Goal: Information Seeking & Learning: Check status

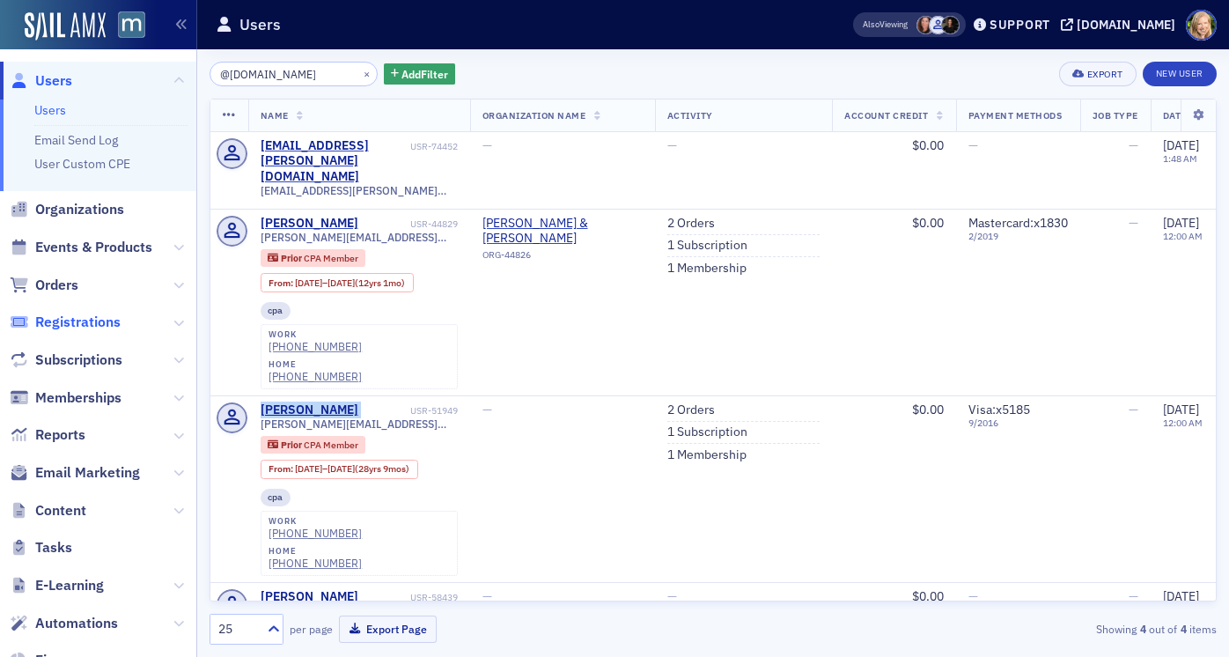
click at [90, 331] on span "Registrations" at bounding box center [77, 322] width 85 height 19
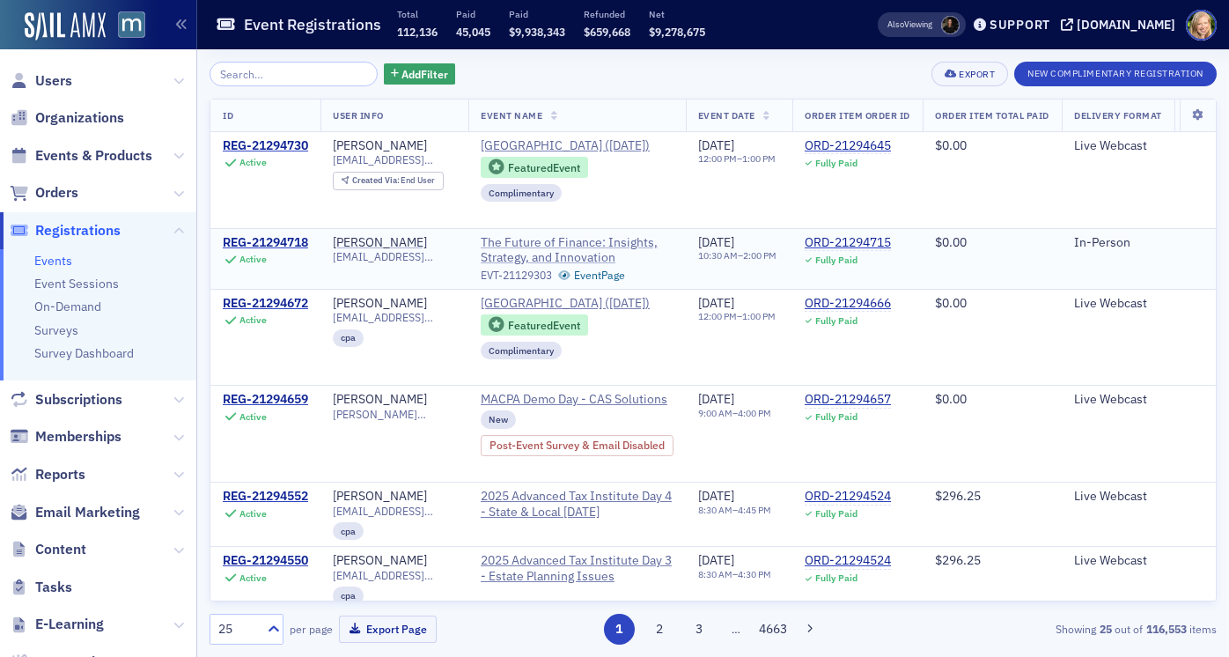
click at [514, 266] on span "The Future of Finance: Insights, Strategy, and Innovation" at bounding box center [577, 250] width 193 height 31
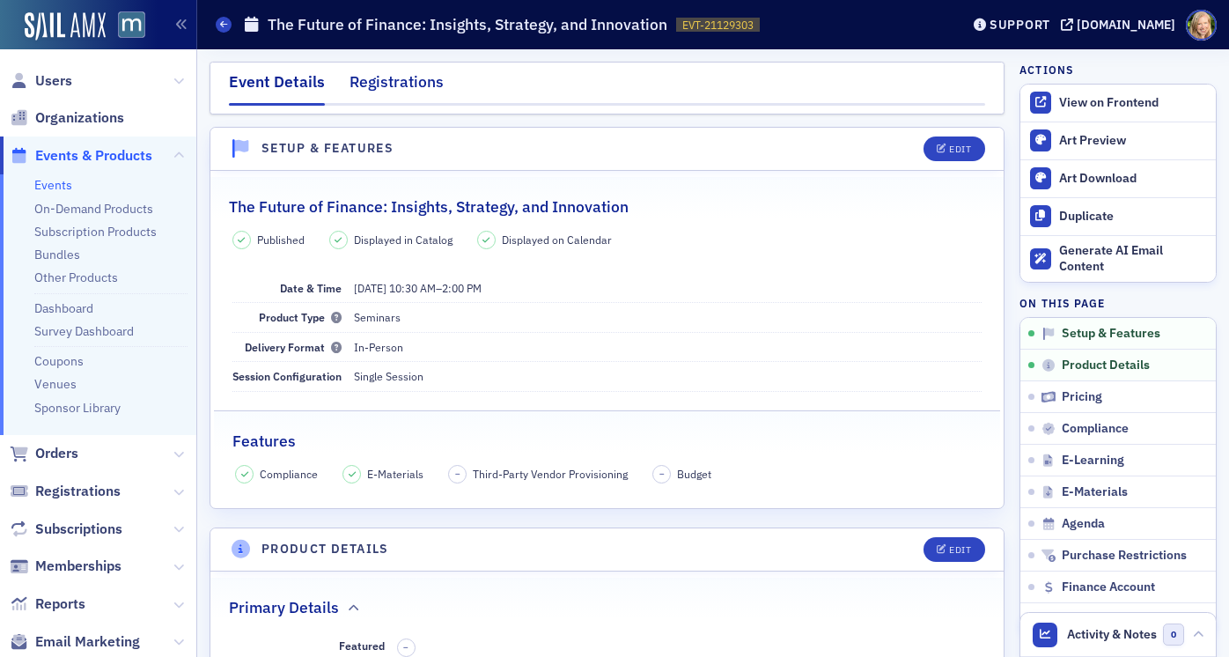
click at [395, 78] on div "Registrations" at bounding box center [397, 86] width 94 height 33
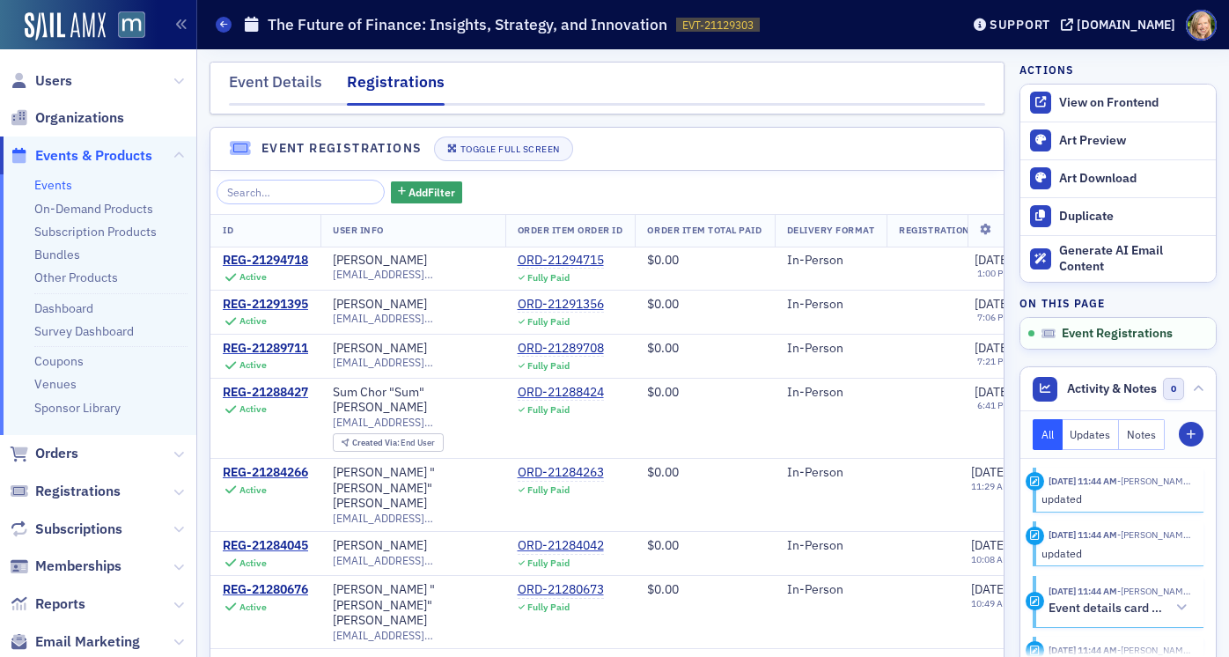
click at [523, 91] on nav "Event Details Registrations" at bounding box center [607, 87] width 757 height 35
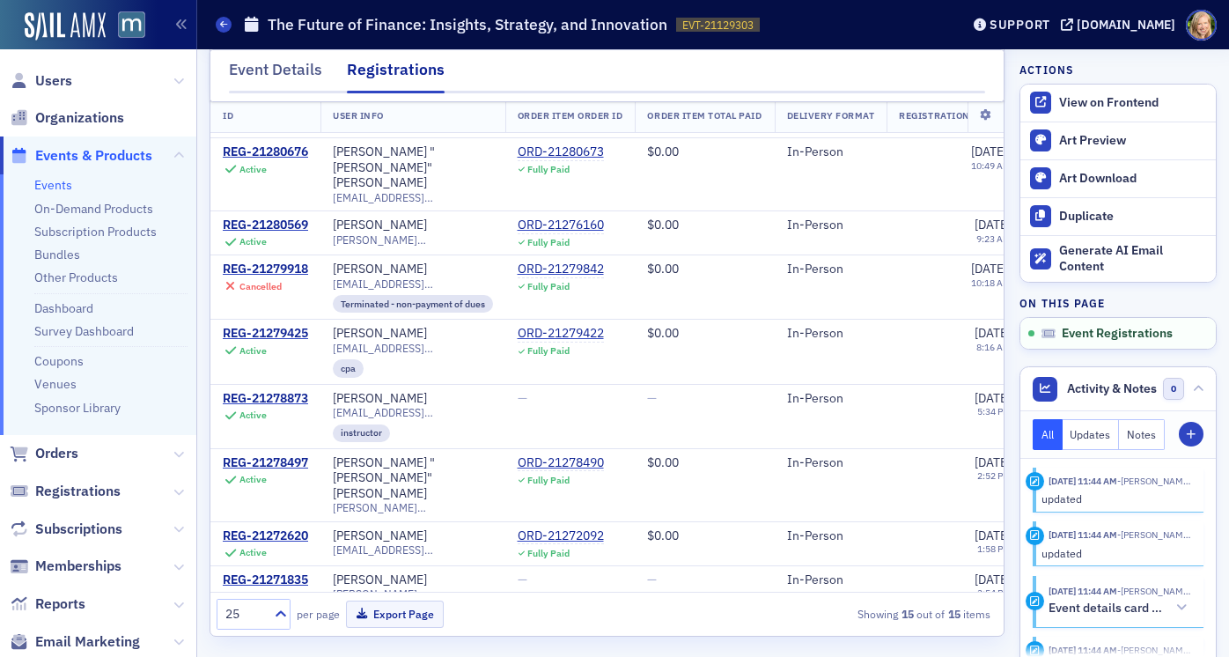
scroll to position [115, 0]
click at [65, 180] on link "Events" at bounding box center [53, 185] width 38 height 16
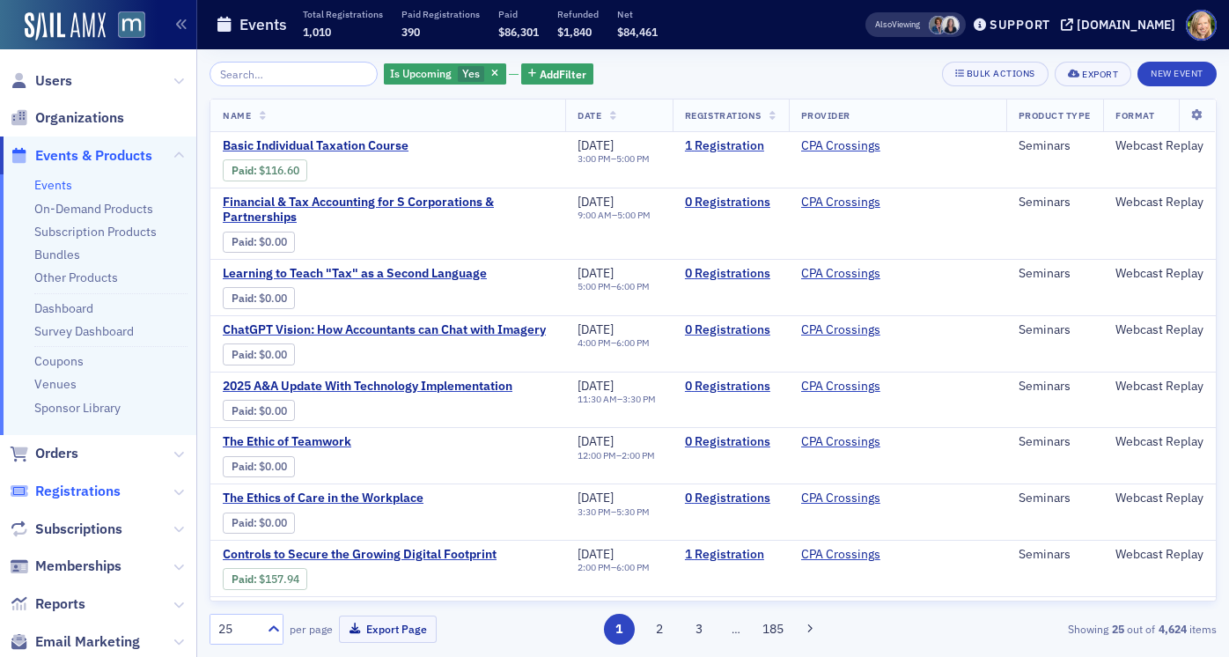
click at [89, 493] on span "Registrations" at bounding box center [77, 491] width 85 height 19
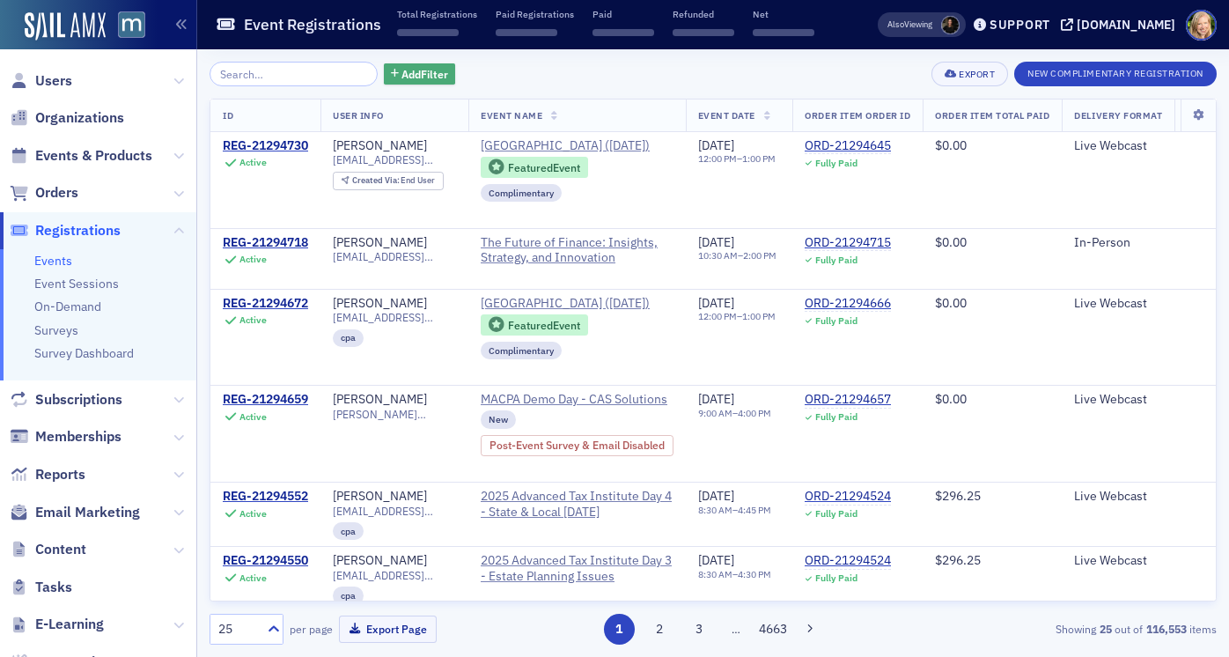
click at [404, 73] on span "Add Filter" at bounding box center [425, 74] width 47 height 16
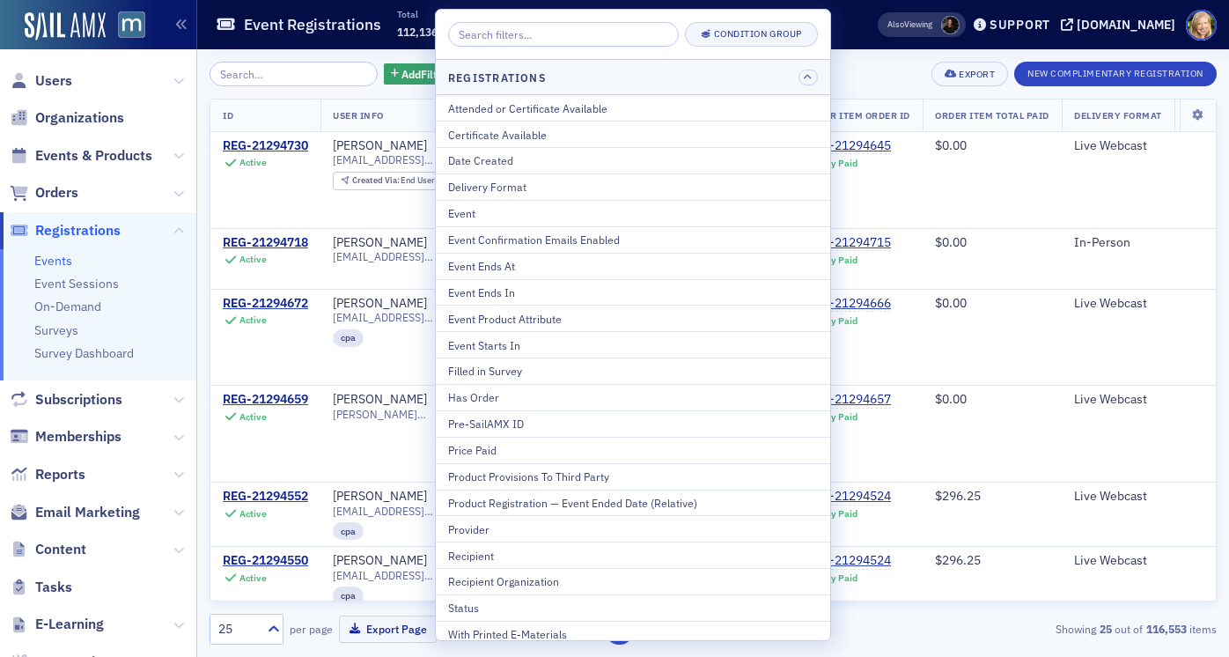
click at [52, 165] on span "Events & Products" at bounding box center [98, 156] width 196 height 38
click at [66, 149] on span "Events & Products" at bounding box center [93, 155] width 117 height 19
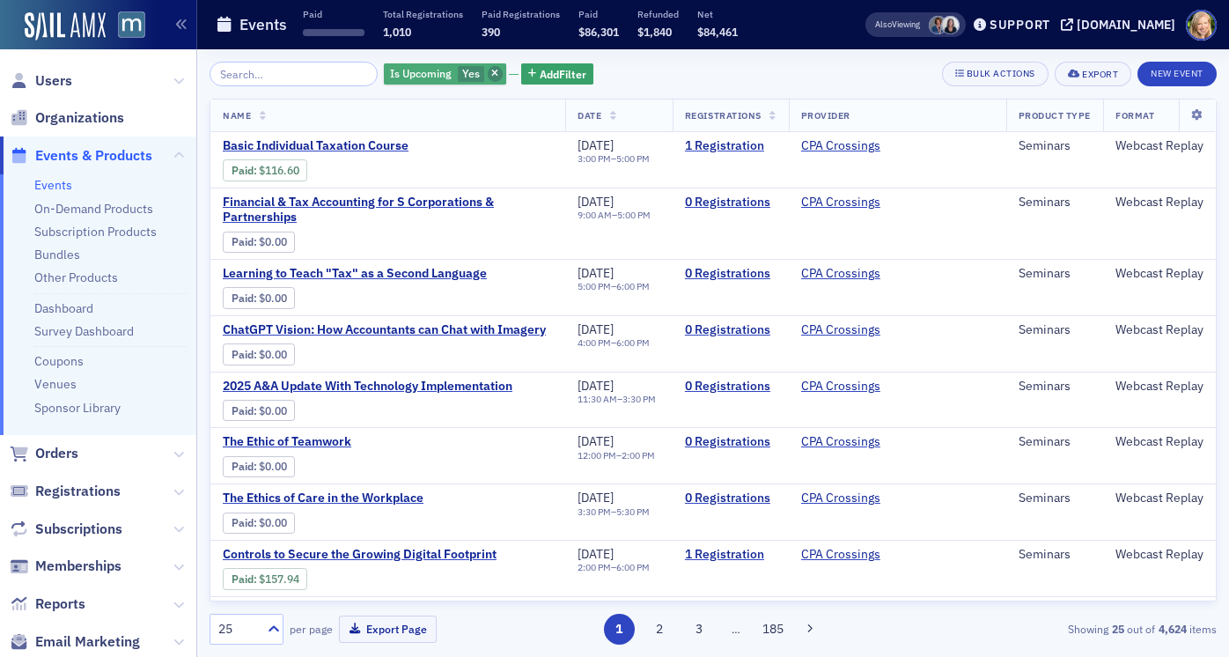
click at [491, 76] on icon "button" at bounding box center [494, 75] width 7 height 10
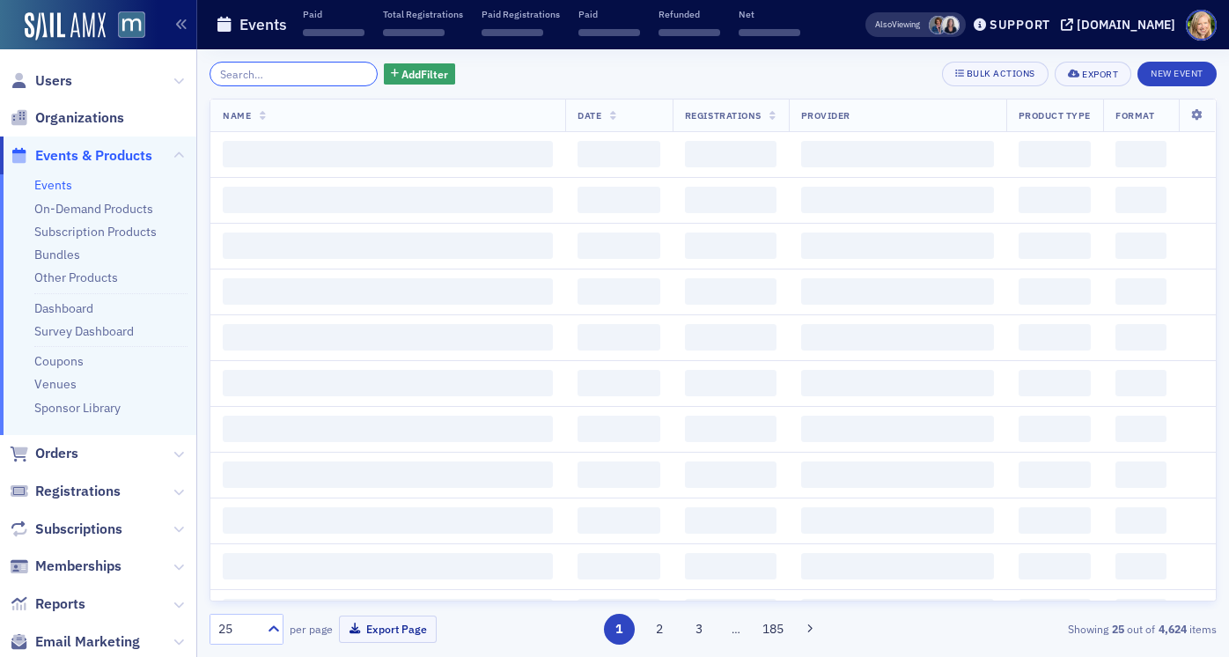
click at [300, 77] on input "search" at bounding box center [294, 74] width 168 height 25
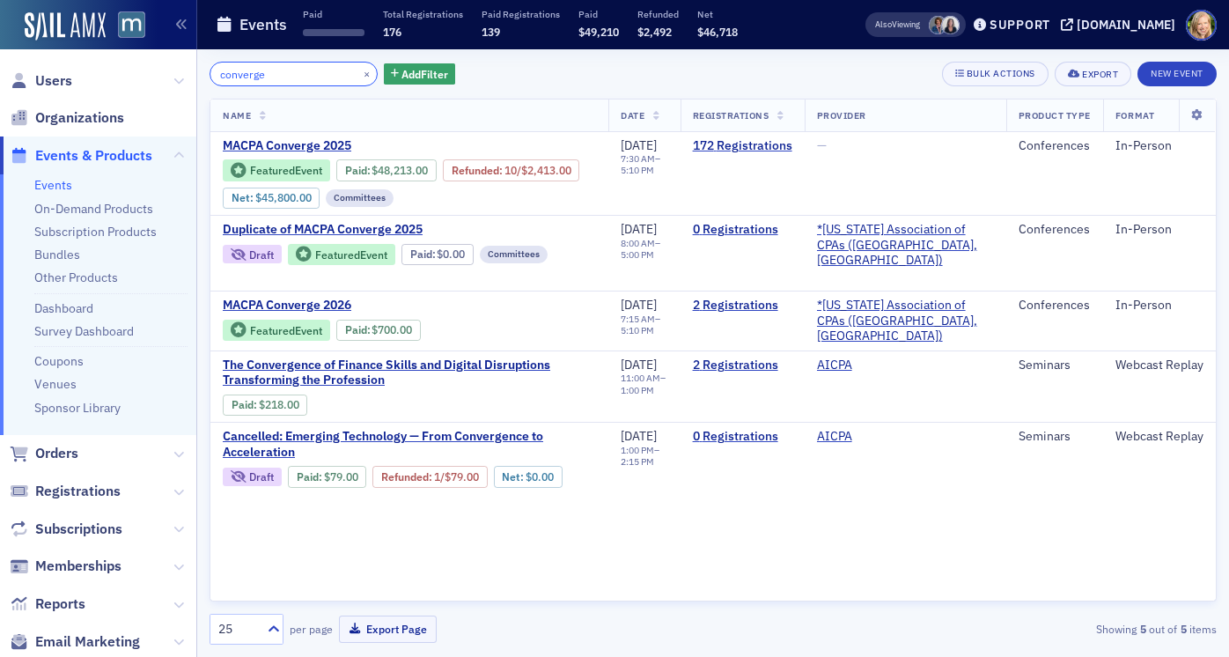
click at [323, 76] on input "converge" at bounding box center [294, 74] width 168 height 25
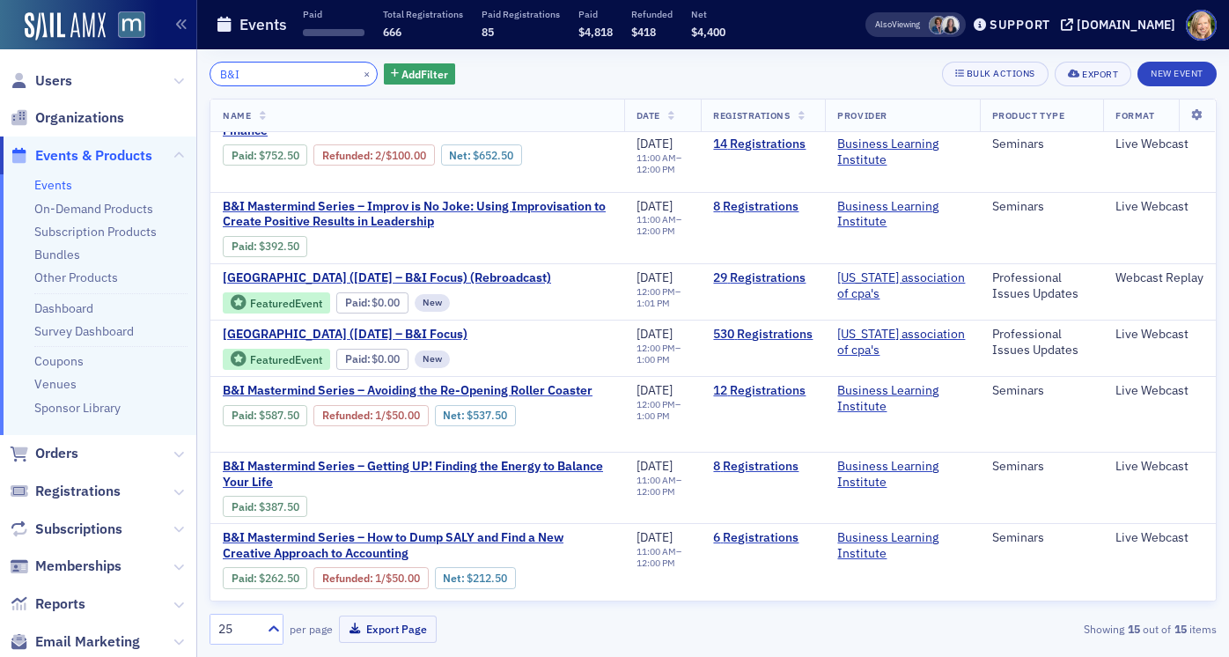
scroll to position [665, 0]
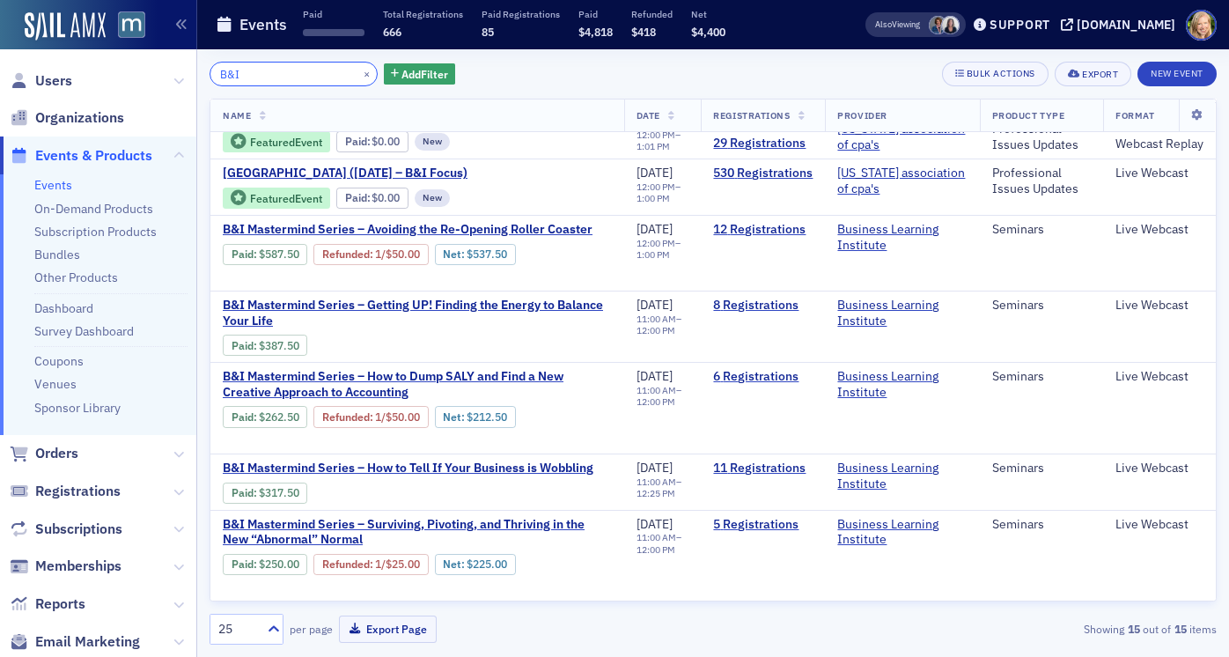
click at [311, 66] on input "B&I" at bounding box center [294, 74] width 168 height 25
type input "b"
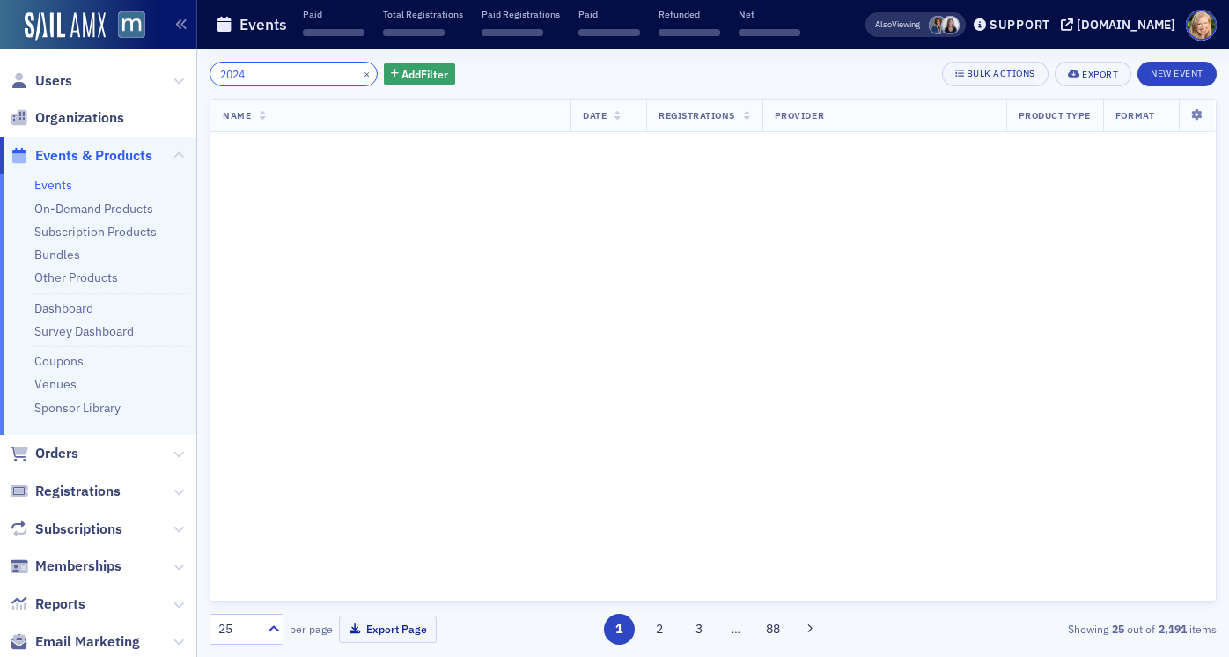
scroll to position [1339, 0]
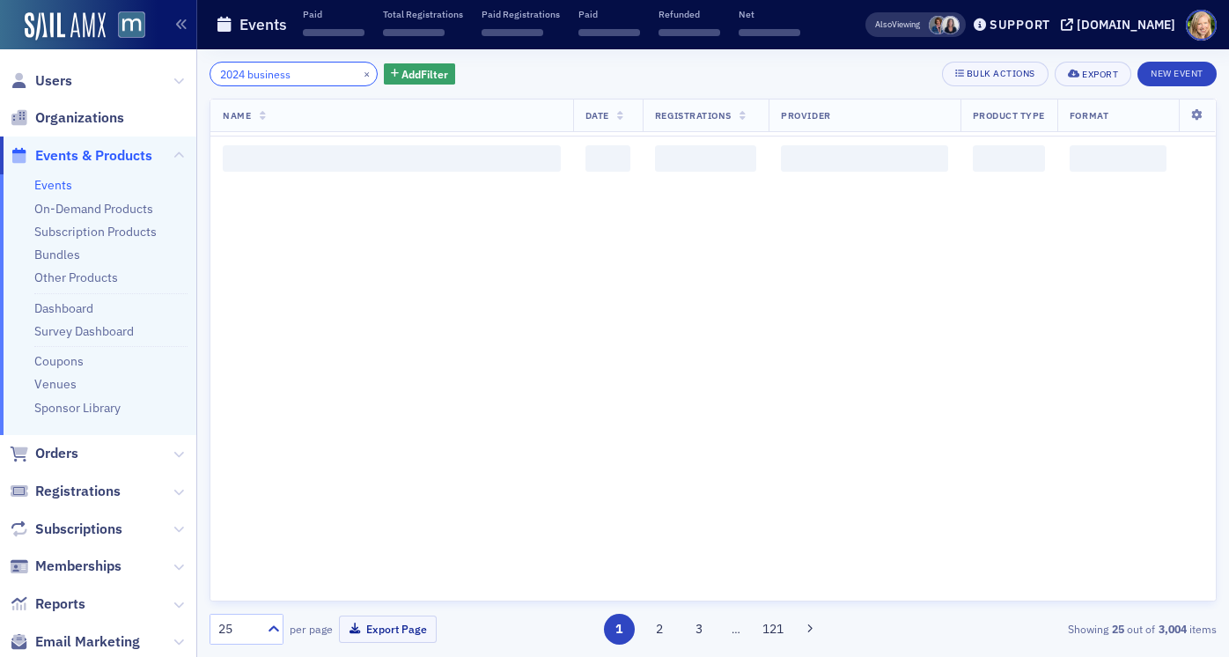
scroll to position [1339, 0]
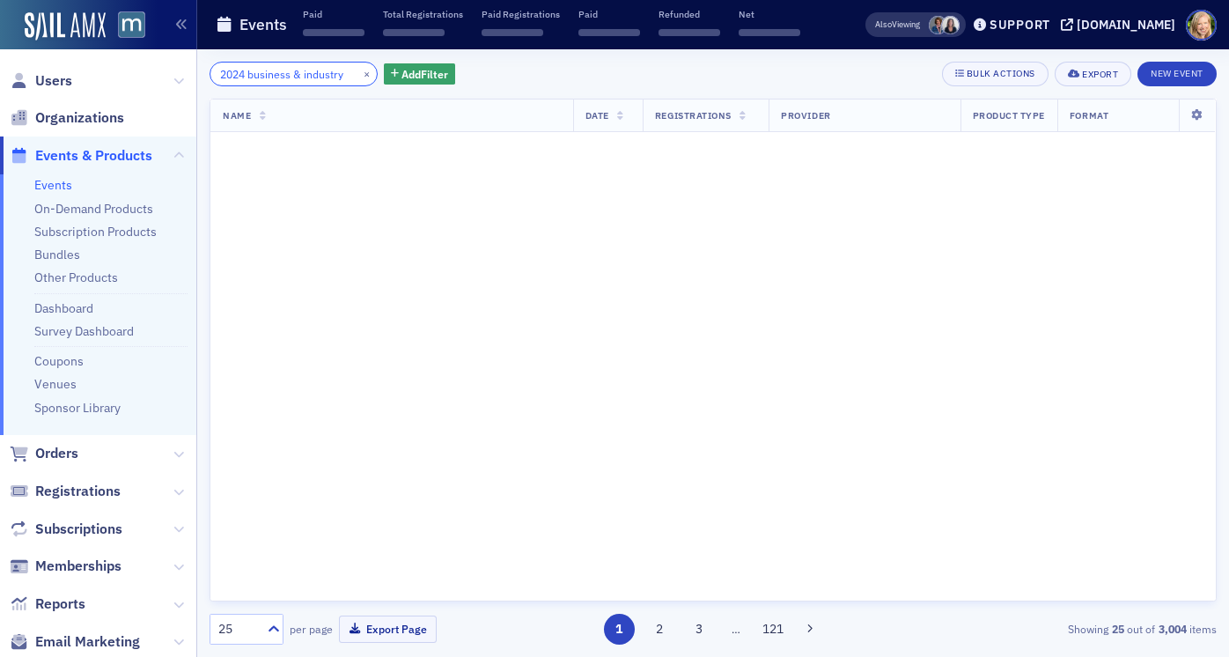
scroll to position [0, 8]
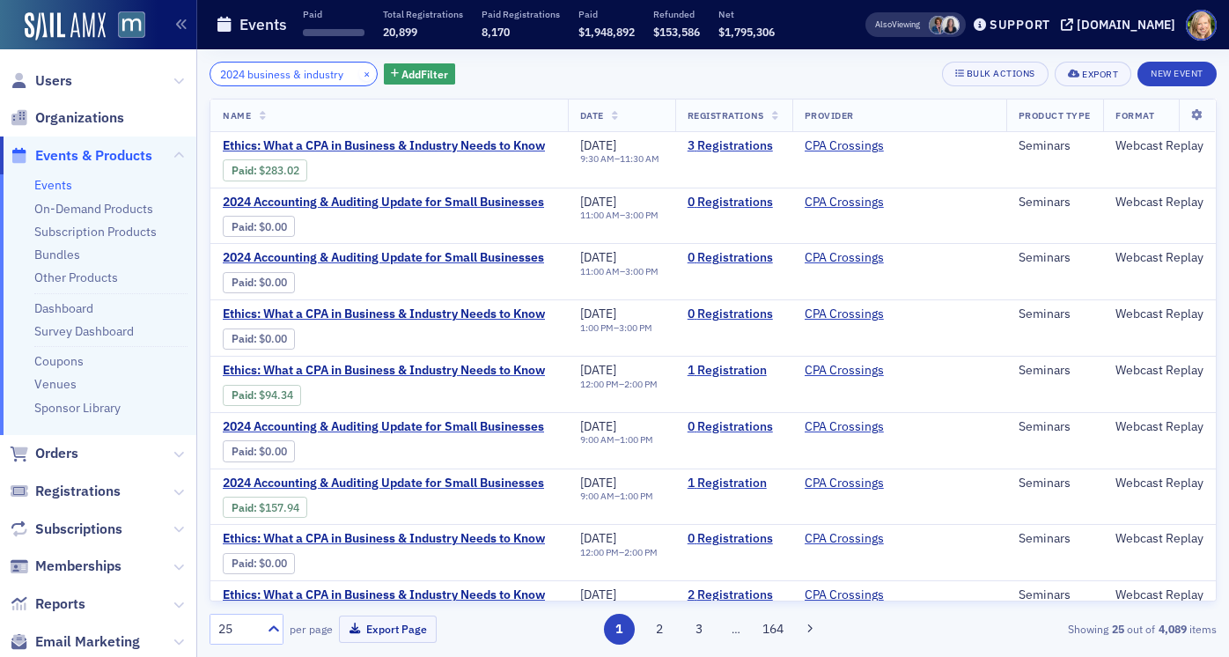
type input "2024 business & industry"
click at [359, 71] on button "×" at bounding box center [367, 73] width 16 height 16
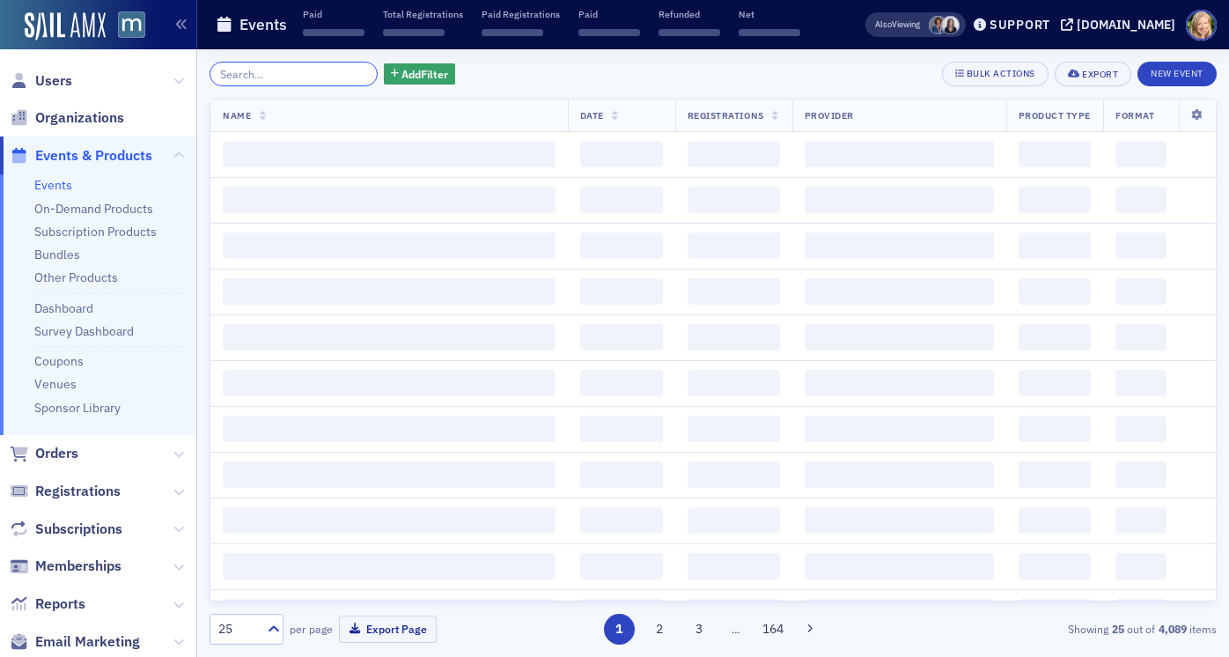
click at [325, 74] on input "search" at bounding box center [294, 74] width 168 height 25
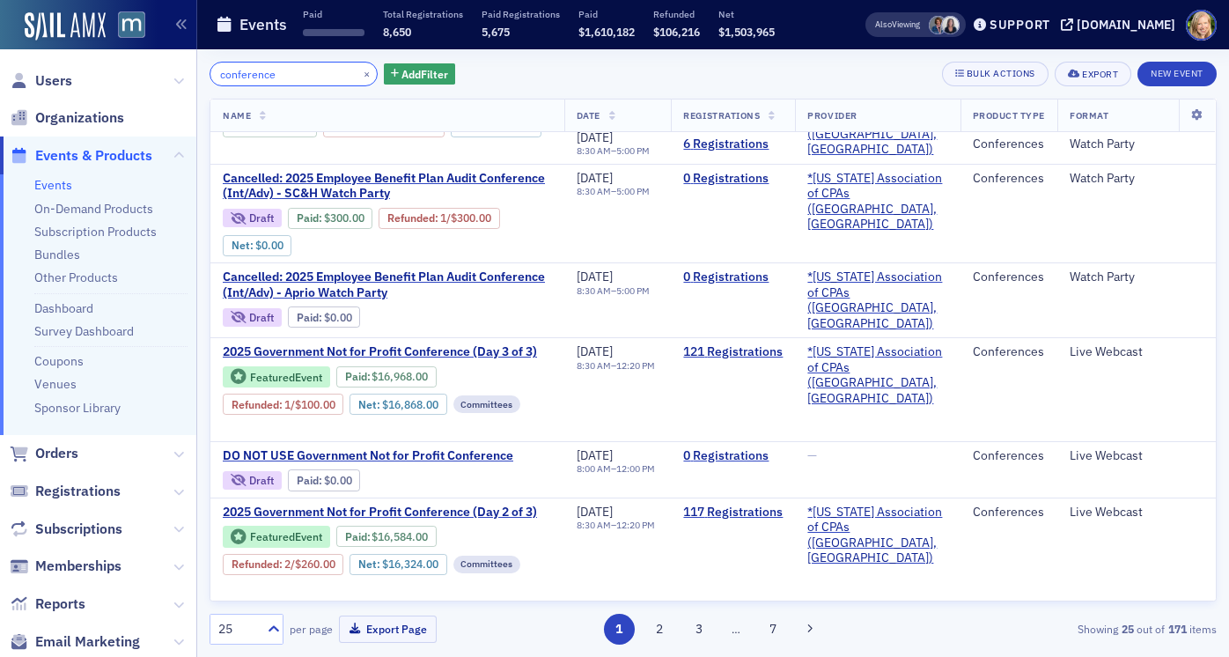
scroll to position [1722, 0]
type input "conference"
click at [673, 628] on button "2" at bounding box center [659, 629] width 31 height 31
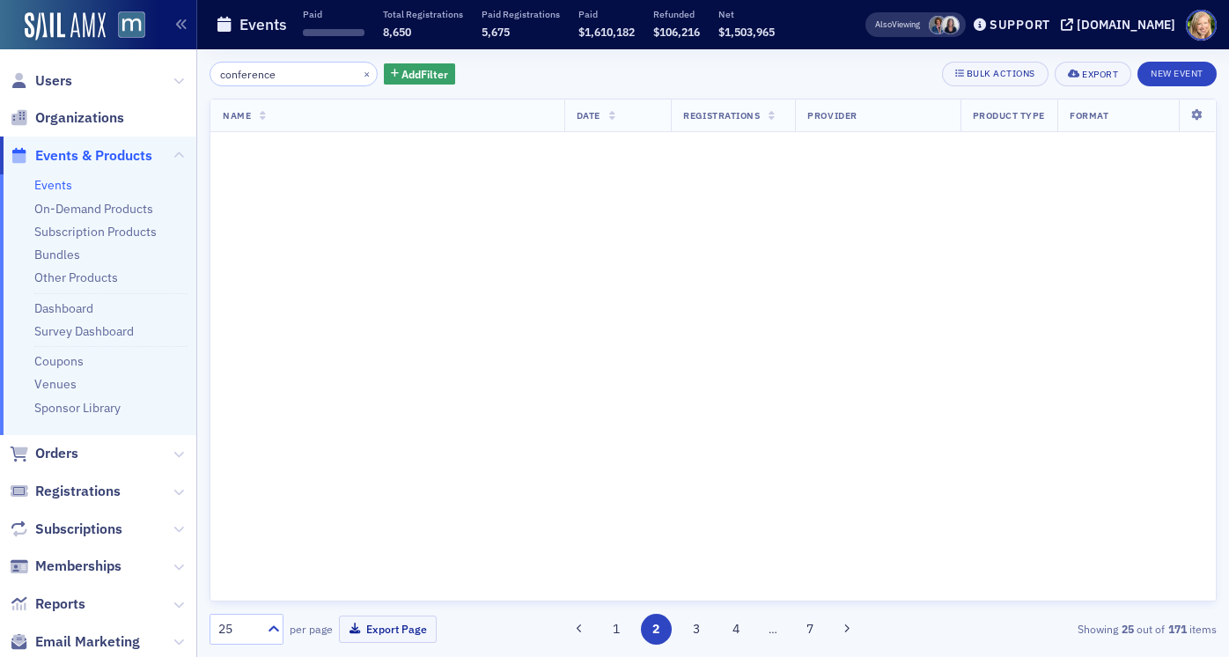
scroll to position [0, 0]
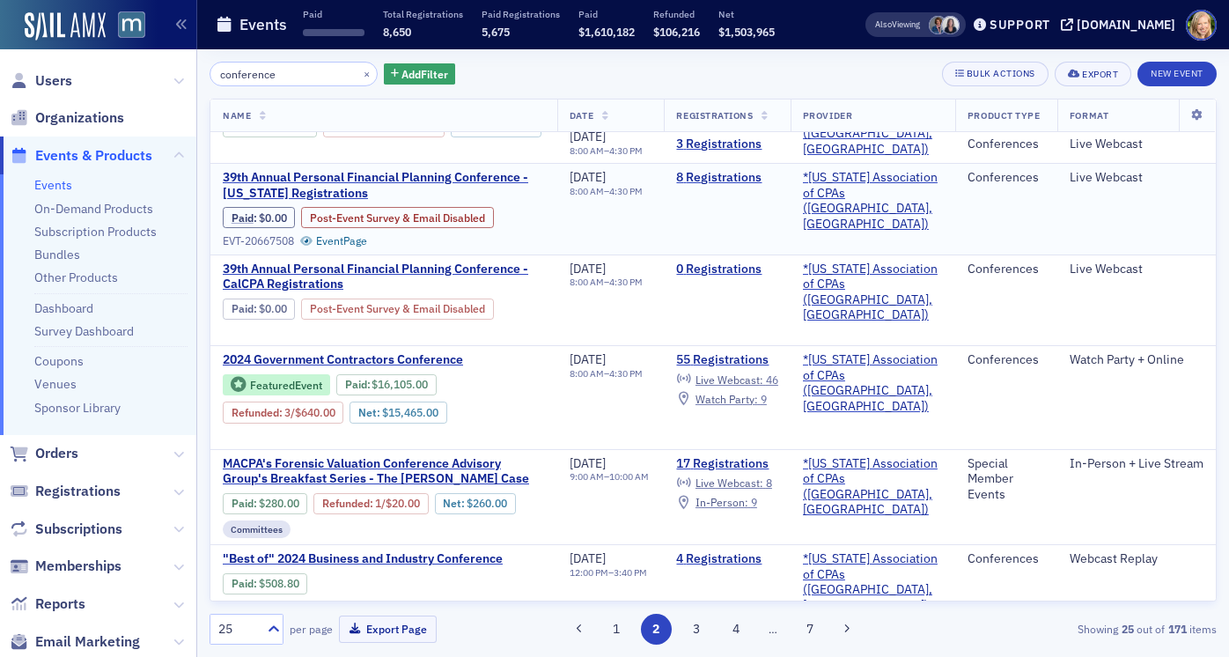
scroll to position [1434, 0]
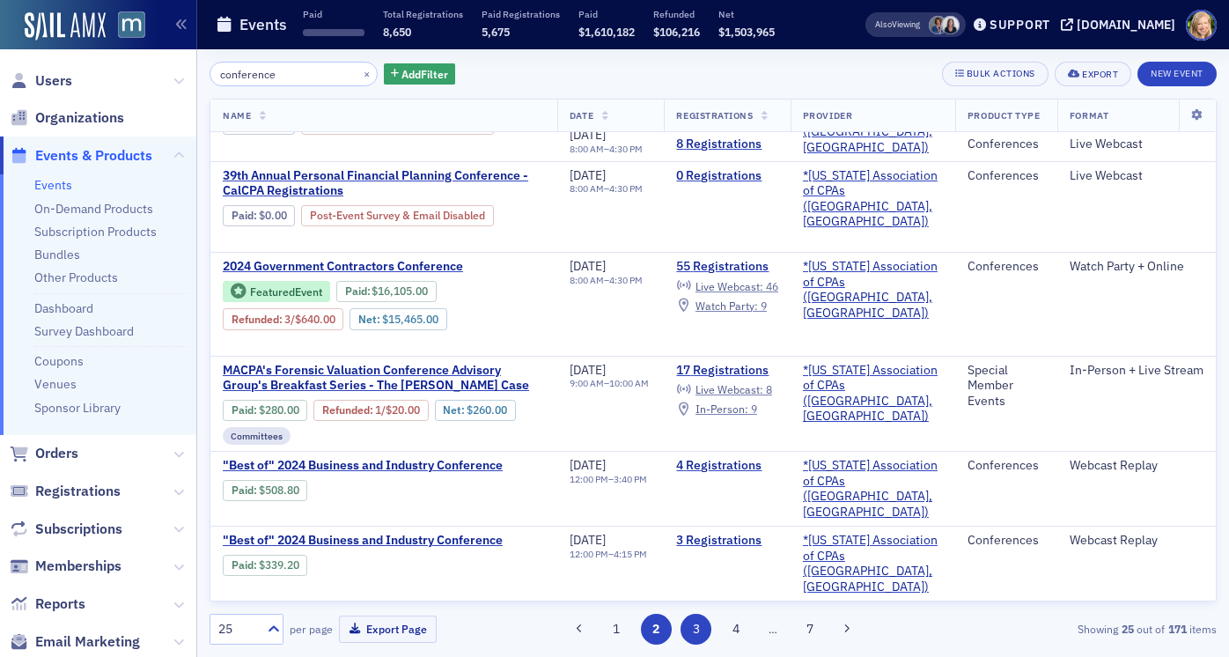
click at [689, 634] on button "3" at bounding box center [696, 629] width 31 height 31
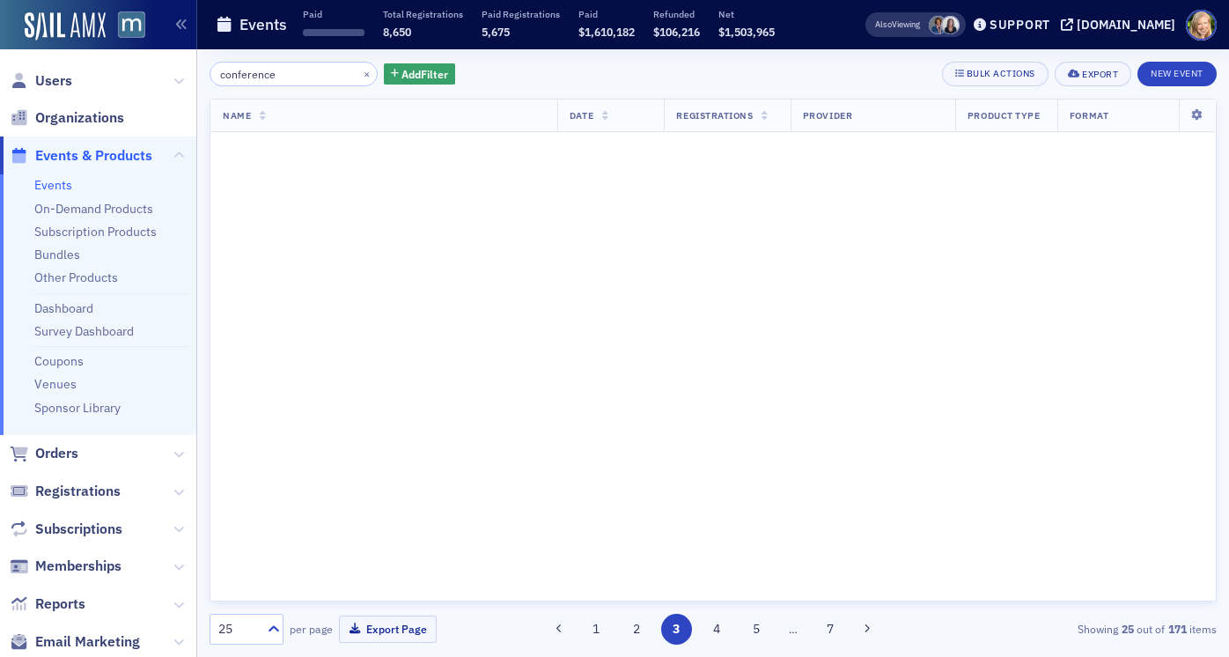
scroll to position [0, 0]
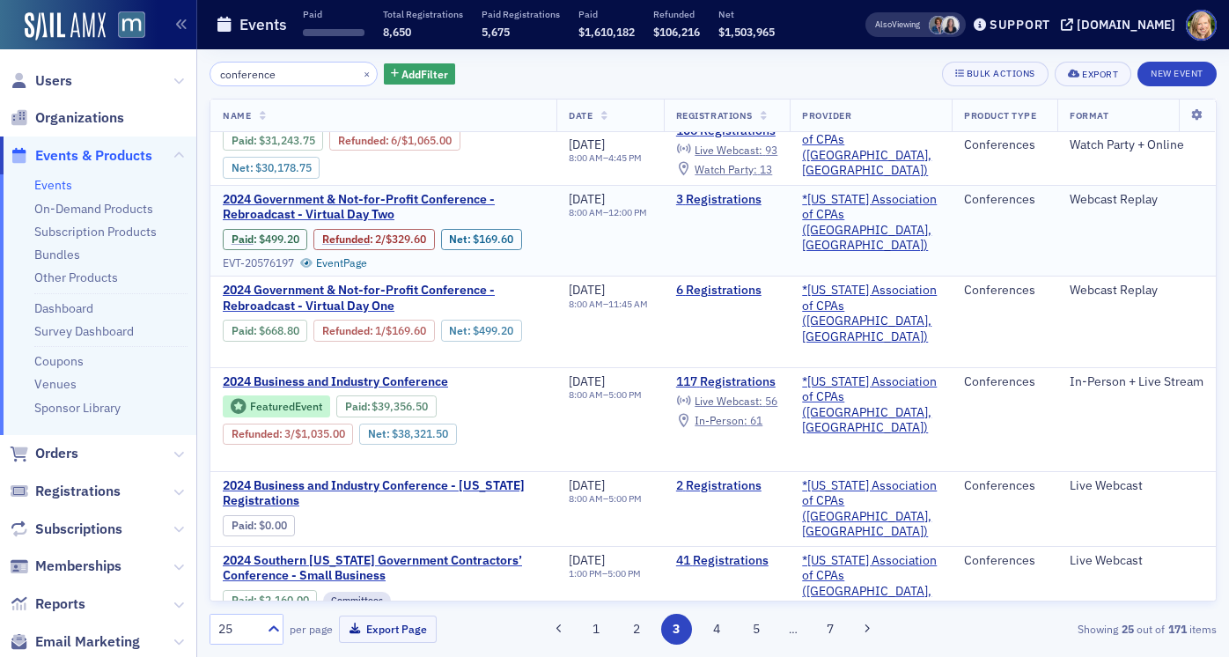
scroll to position [254, 0]
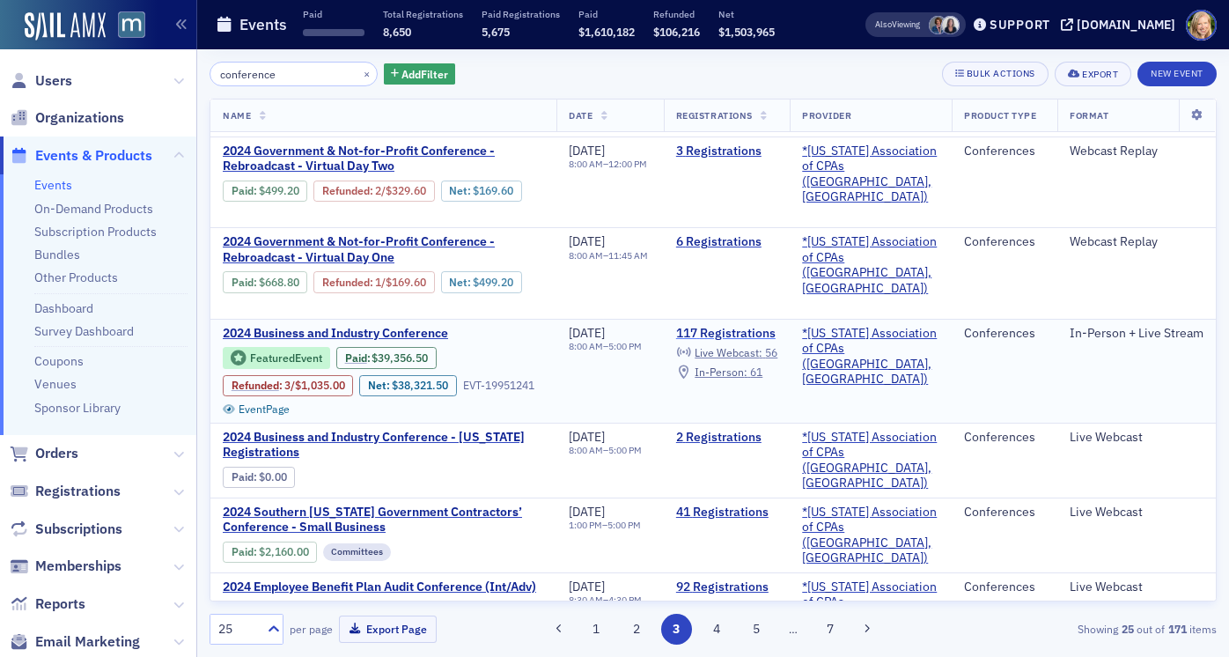
click at [736, 342] on link "117 Registrations" at bounding box center [726, 334] width 101 height 16
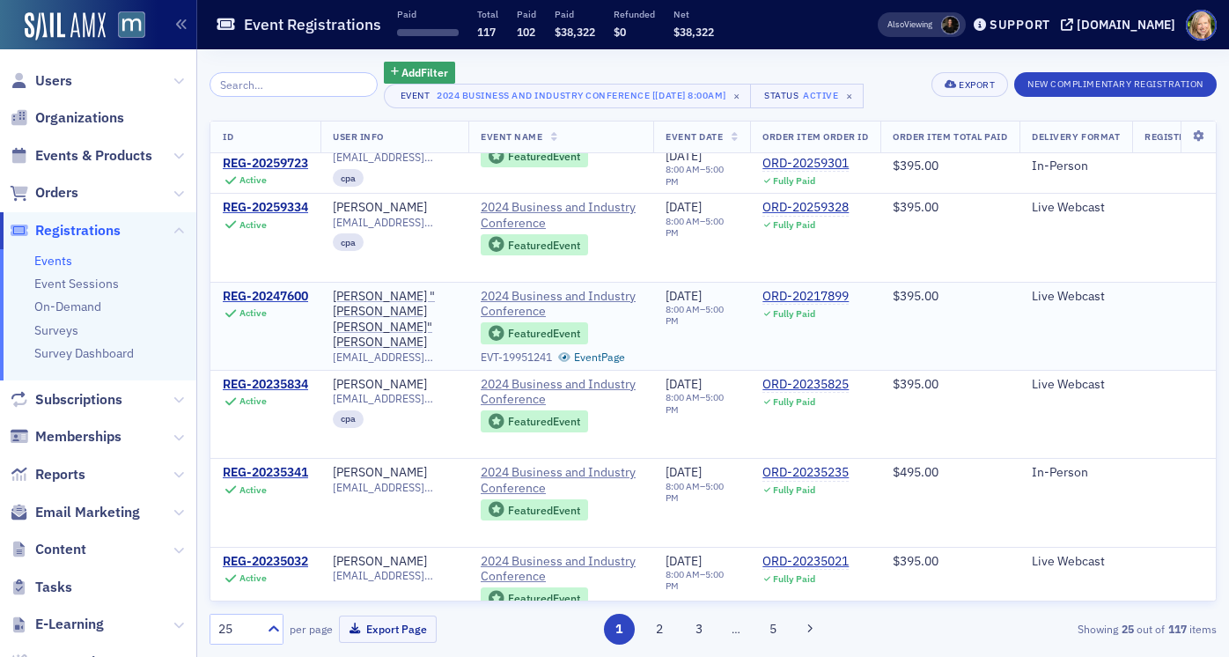
scroll to position [1761, 0]
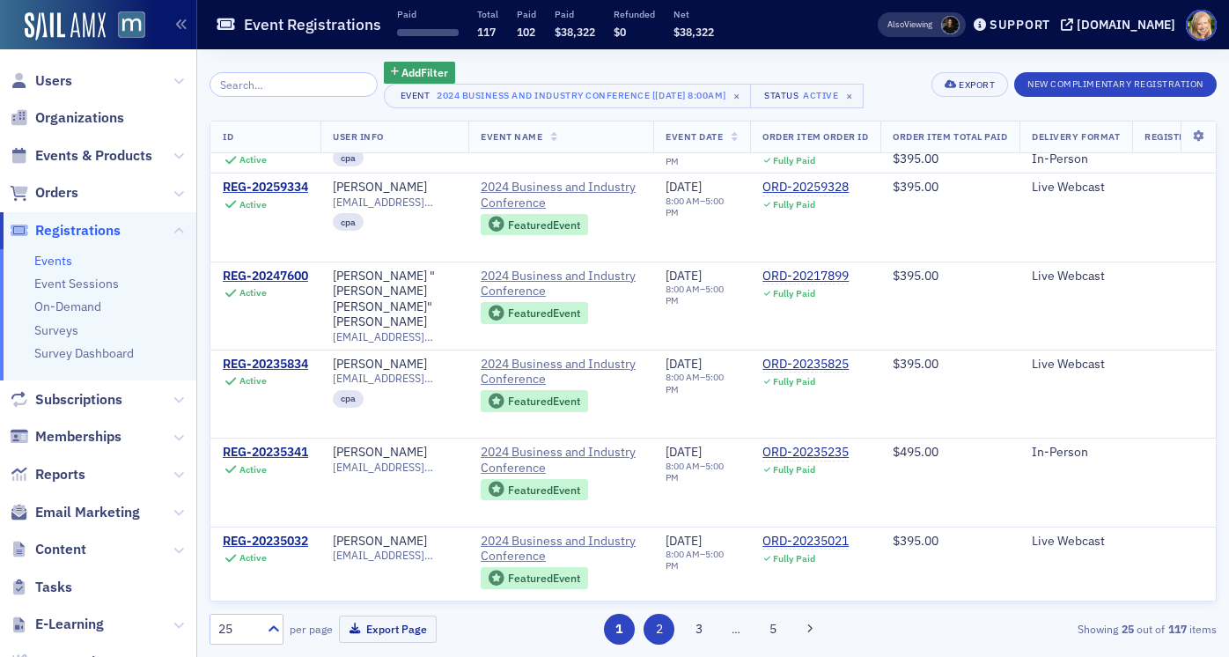
click at [665, 626] on button "2" at bounding box center [659, 629] width 31 height 31
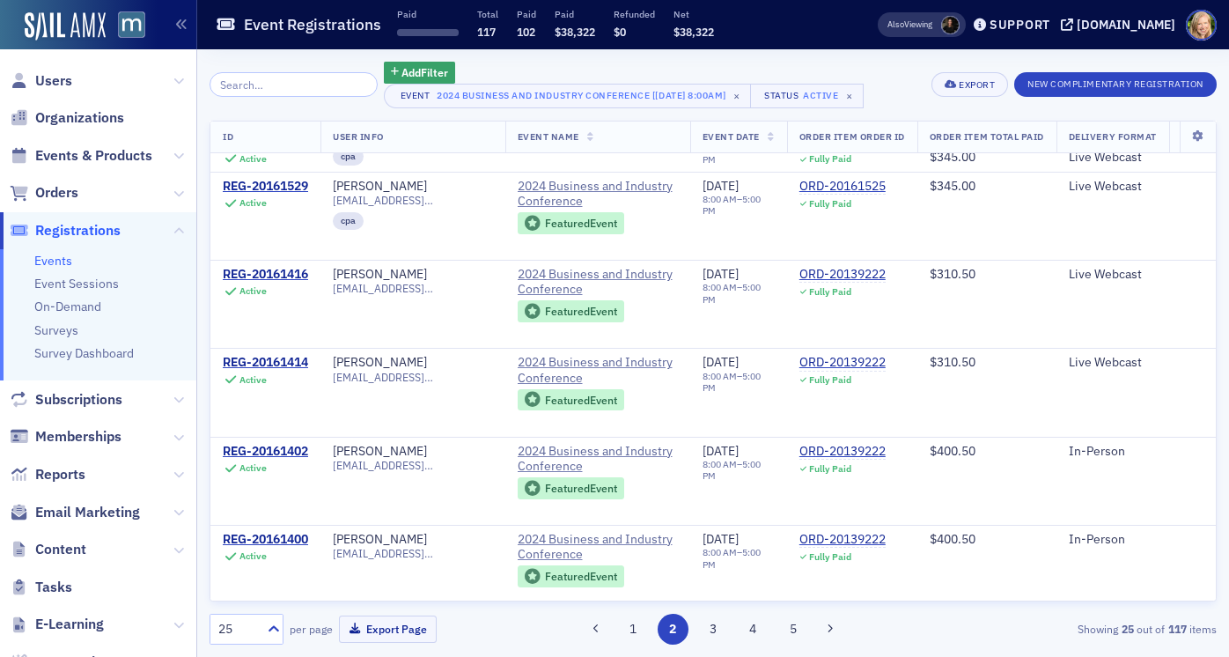
scroll to position [1784, 0]
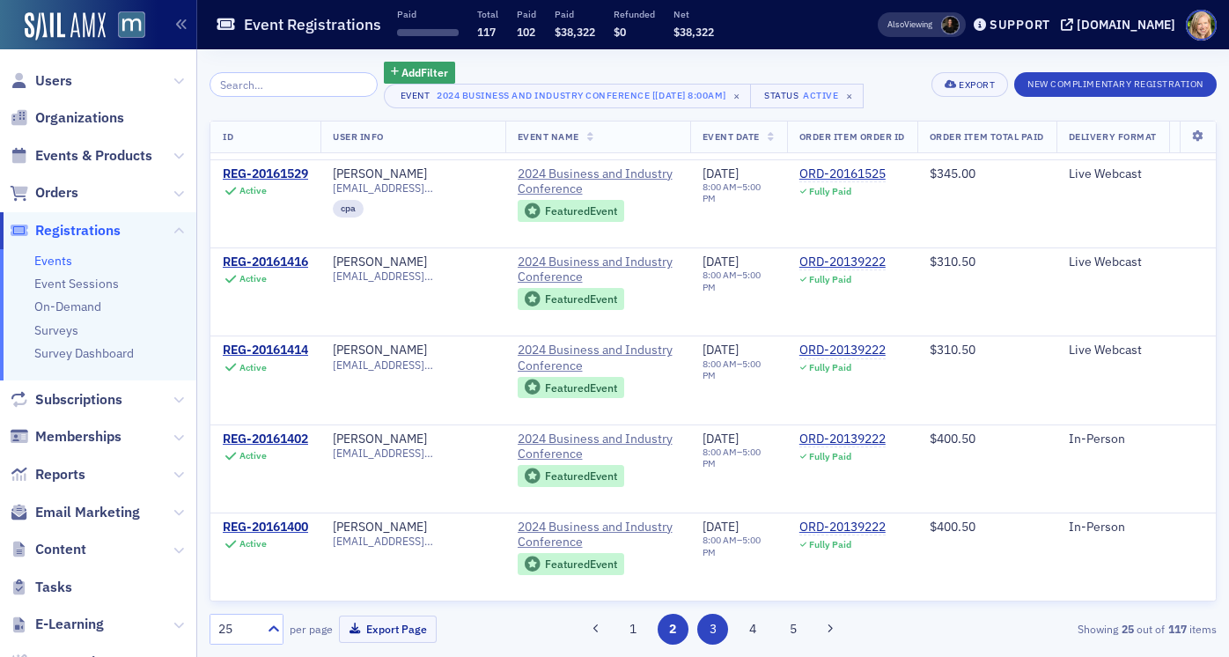
click at [709, 631] on button "3" at bounding box center [713, 629] width 31 height 31
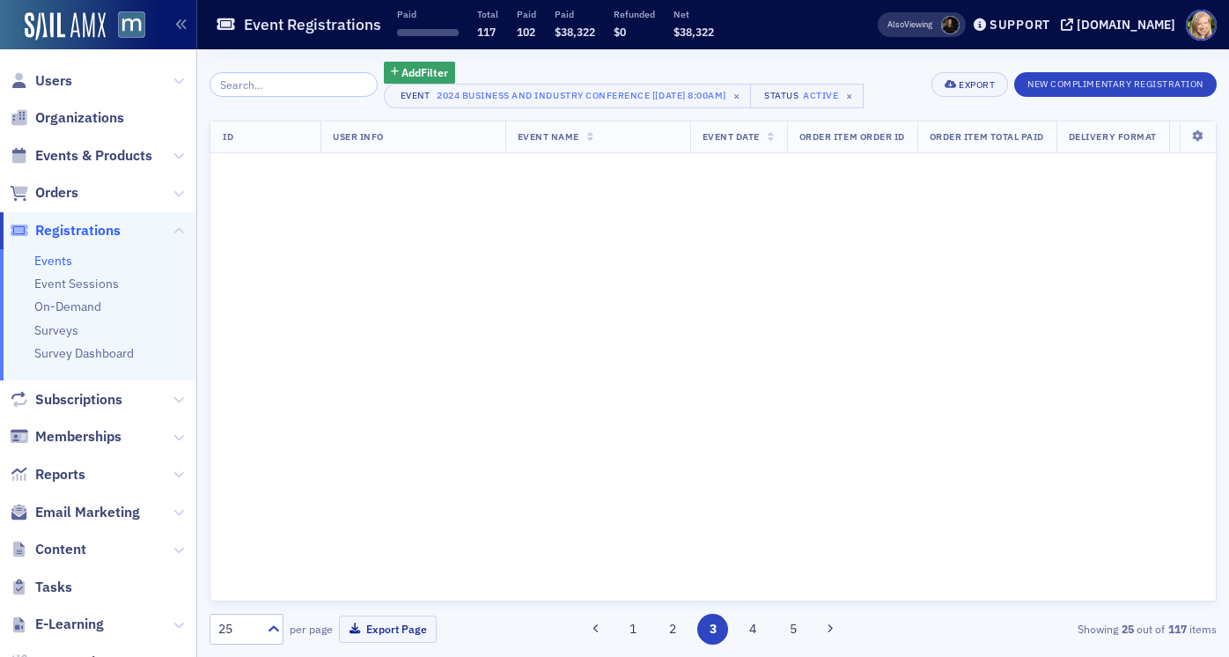
scroll to position [0, 0]
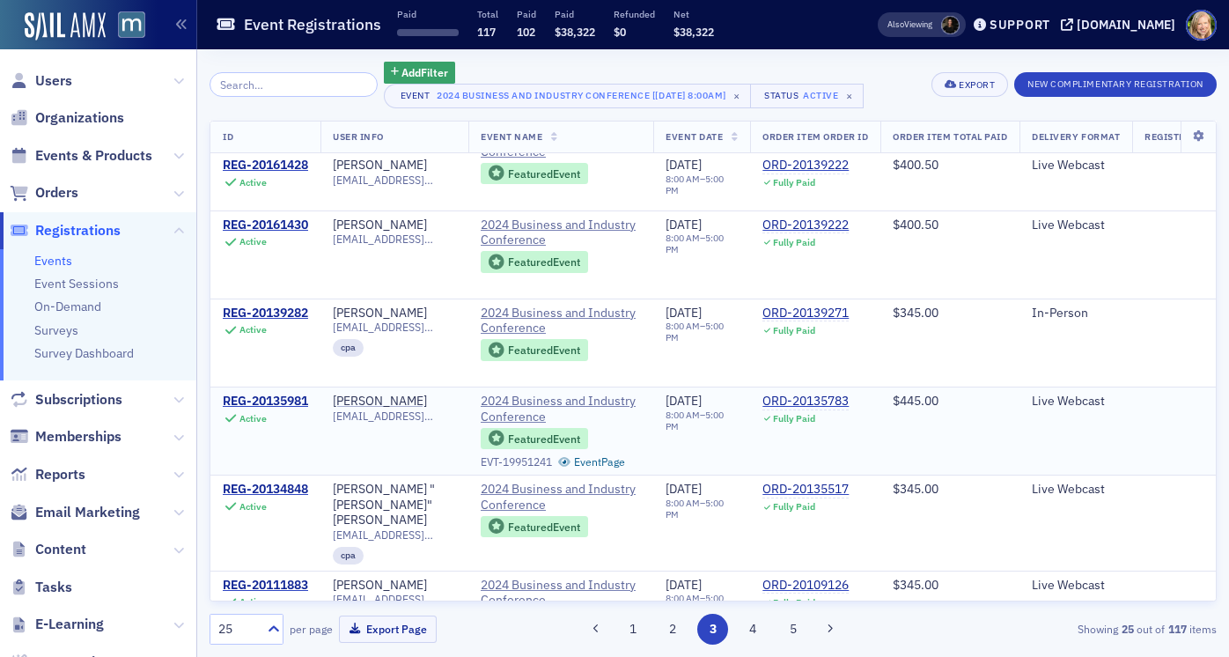
scroll to position [1761, 0]
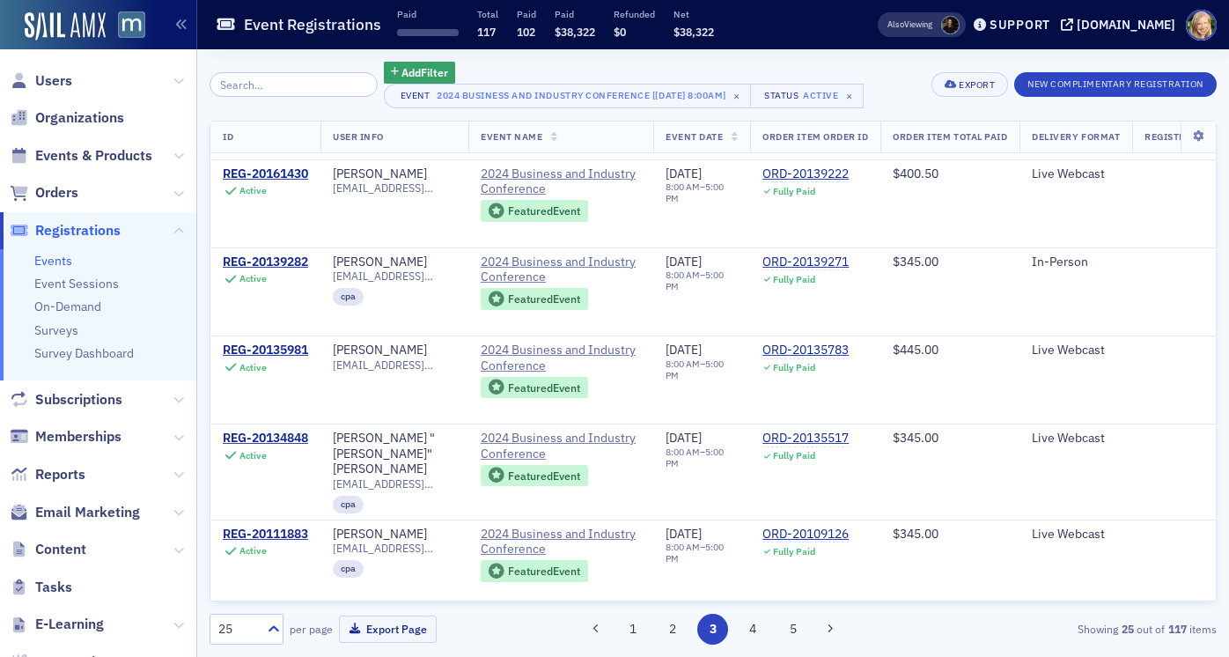
click at [749, 649] on div "Add Filter Event 2024 Business and Industry Conference [[DATE] 8:00am] × Status…" at bounding box center [714, 353] width 1008 height 608
click at [749, 641] on button "4" at bounding box center [753, 629] width 31 height 31
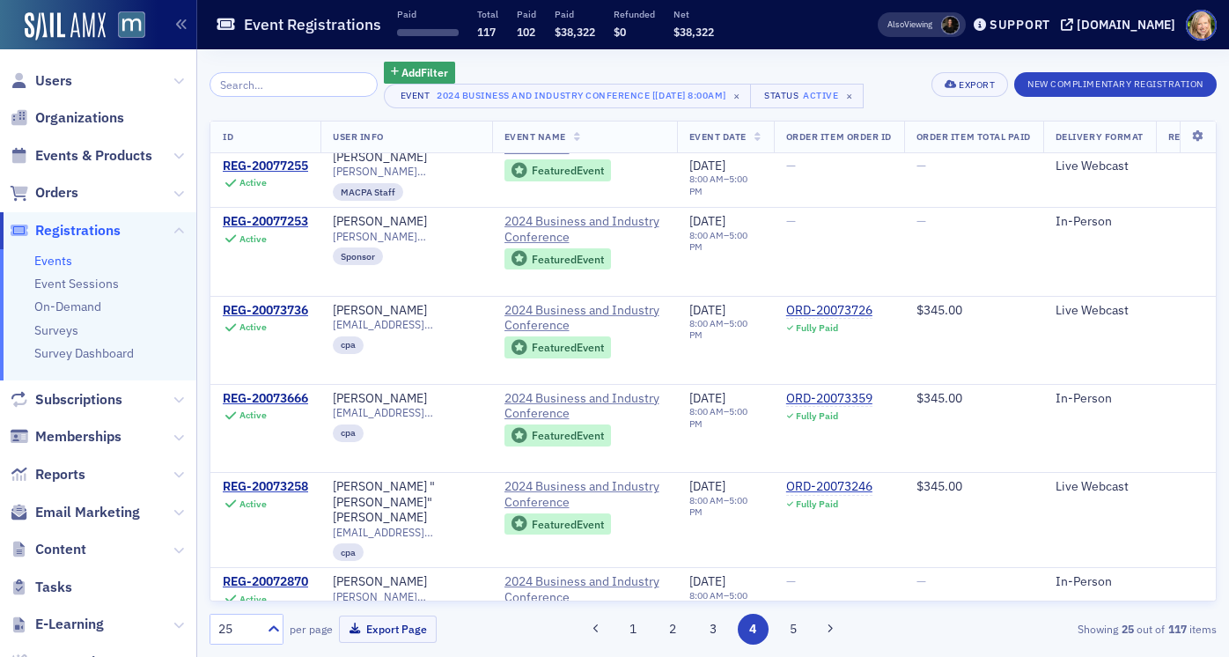
scroll to position [1808, 0]
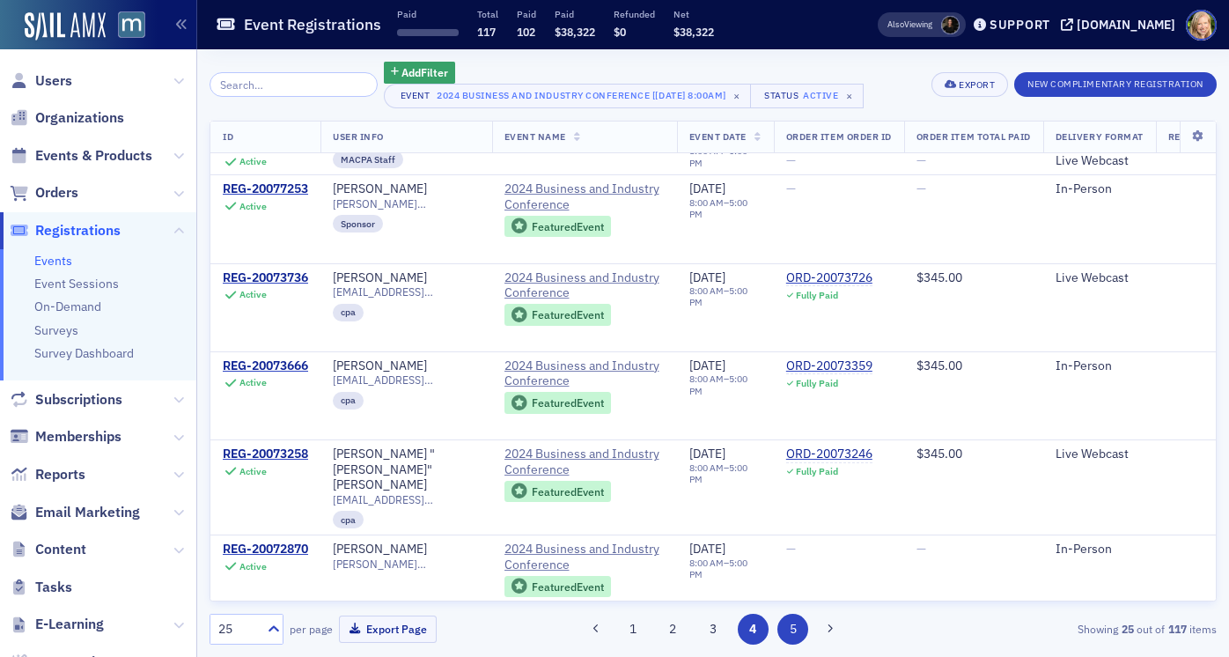
click at [784, 626] on button "5" at bounding box center [793, 629] width 31 height 31
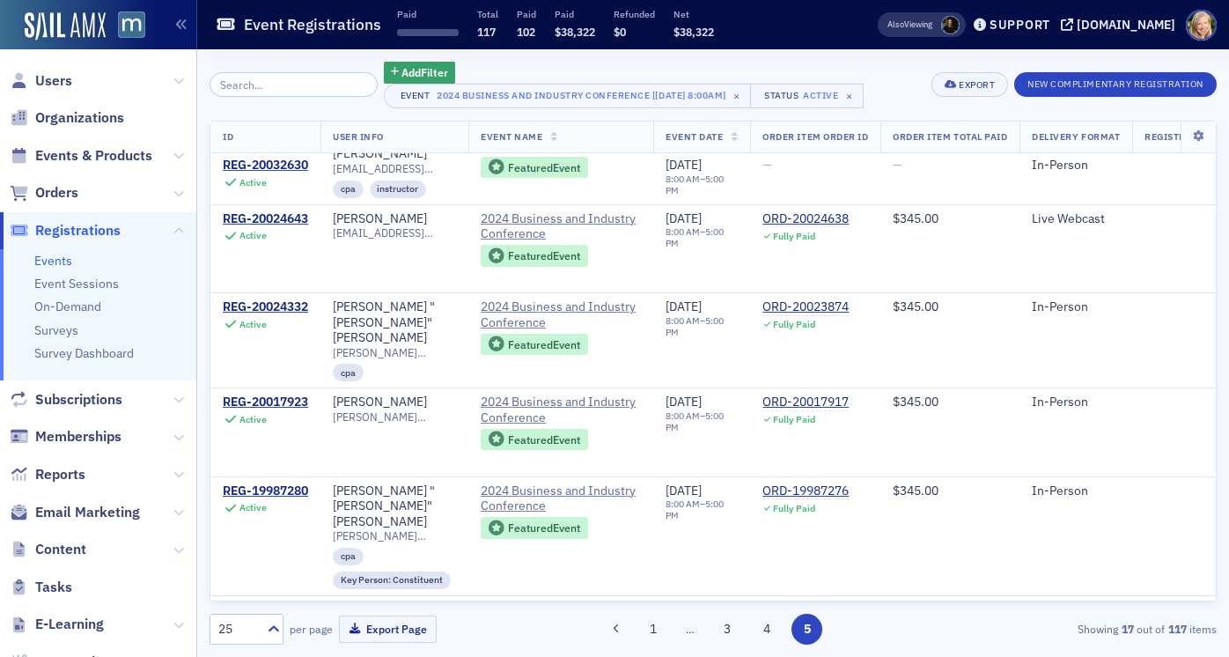
scroll to position [1069, 0]
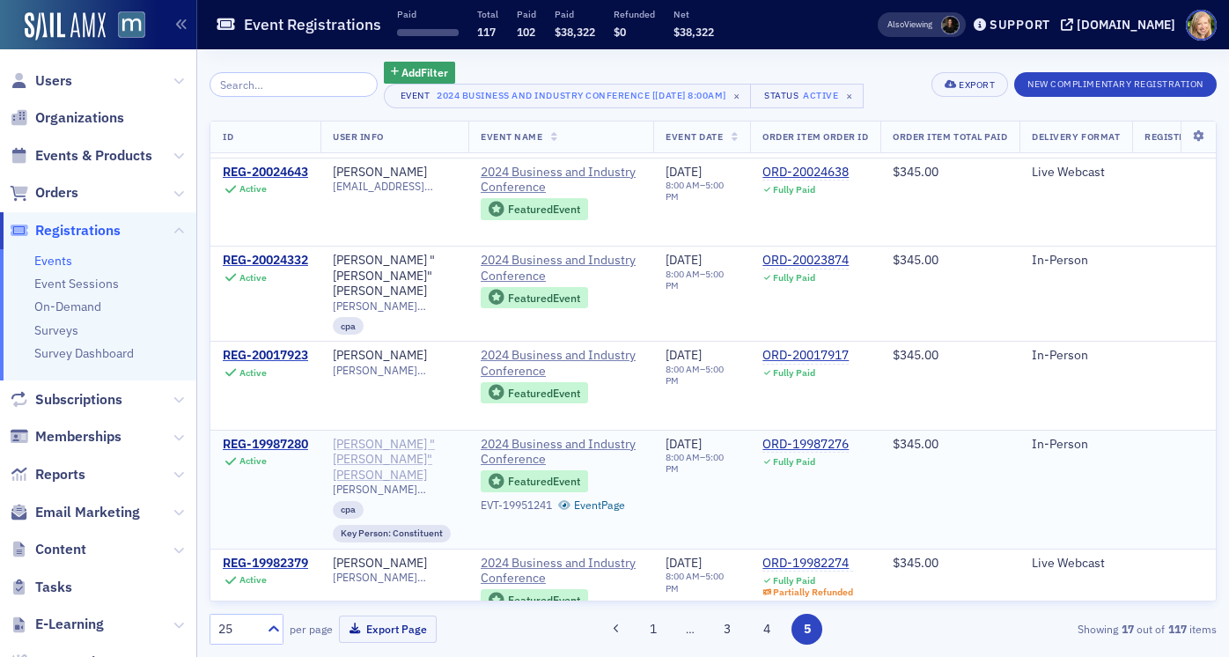
click at [384, 437] on div "[PERSON_NAME] "[PERSON_NAME]" [PERSON_NAME]" at bounding box center [394, 460] width 123 height 47
click at [263, 628] on div at bounding box center [272, 629] width 22 height 18
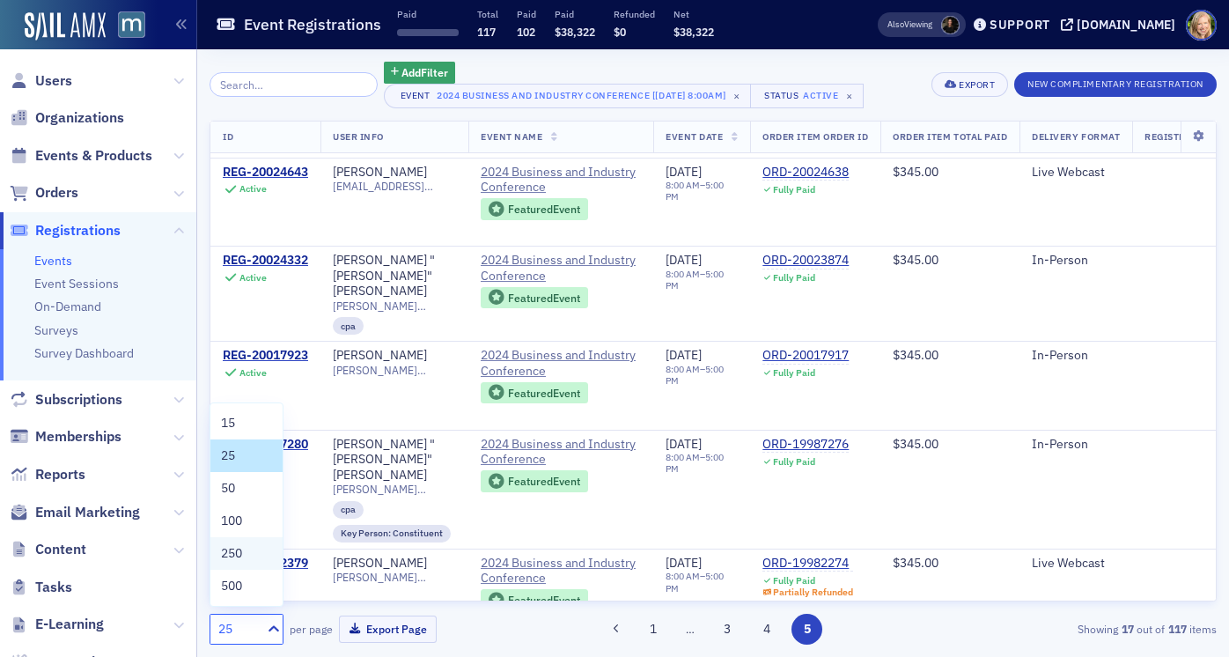
click at [258, 550] on div "250" at bounding box center [246, 553] width 51 height 18
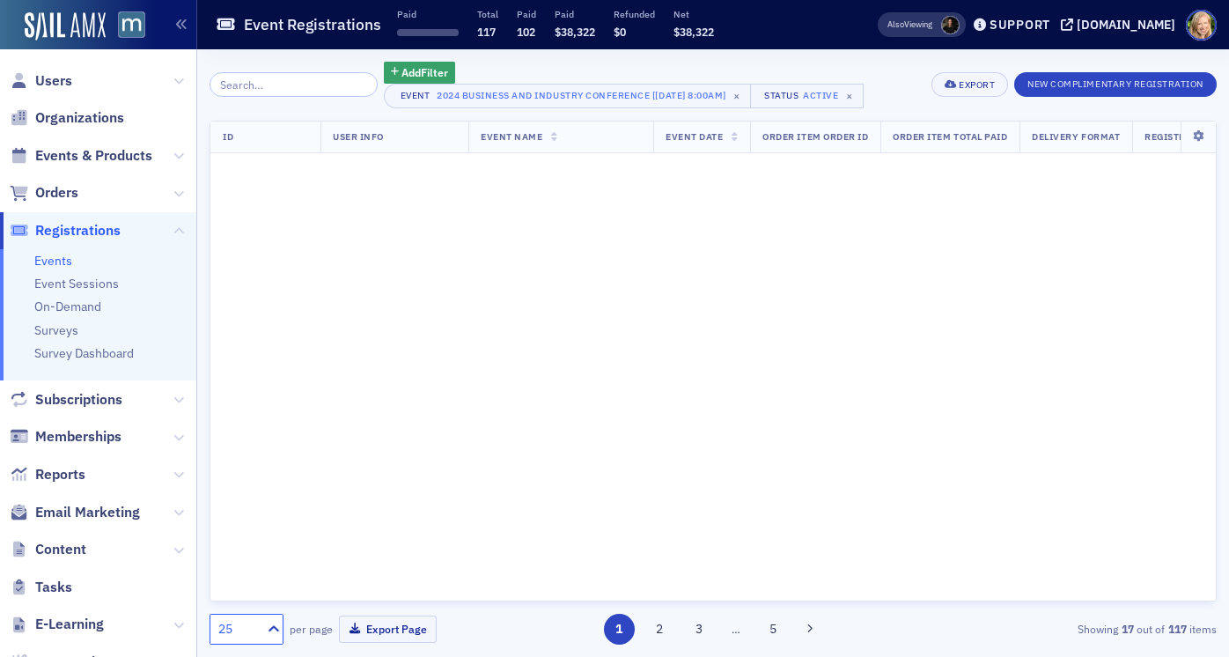
scroll to position [0, 0]
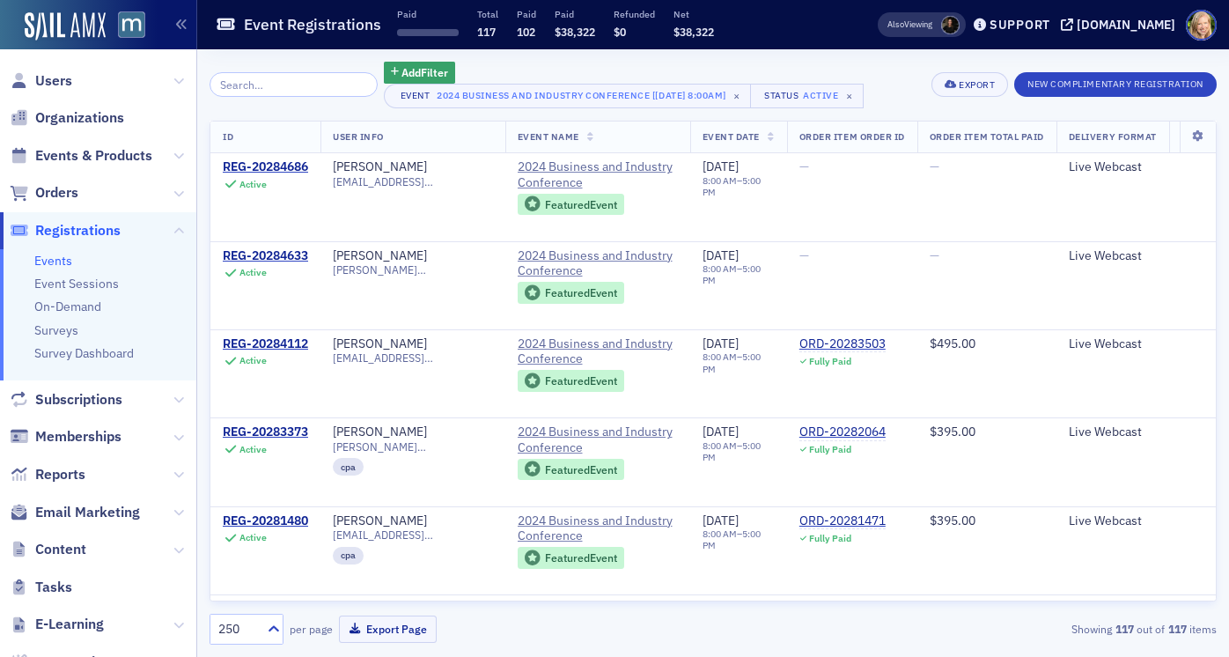
click at [76, 463] on span "Reports" at bounding box center [98, 474] width 196 height 38
click at [71, 479] on span "Reports" at bounding box center [60, 474] width 50 height 19
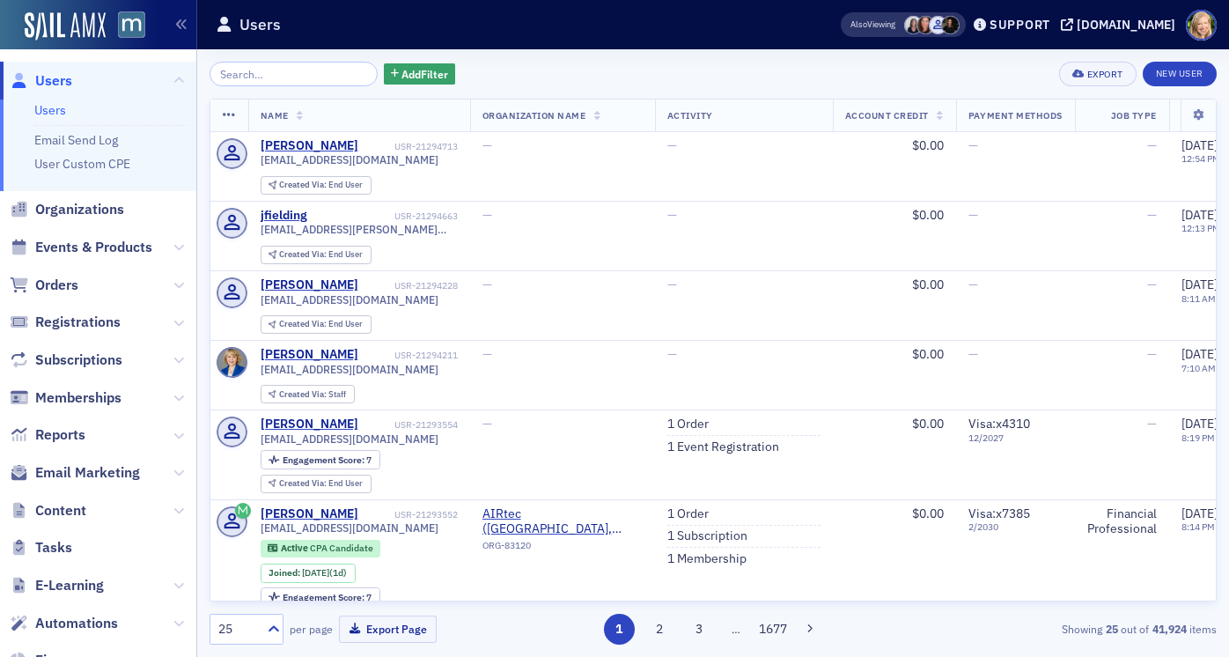
click at [88, 383] on span "Memberships" at bounding box center [98, 398] width 196 height 38
click at [88, 395] on span "Memberships" at bounding box center [78, 397] width 86 height 19
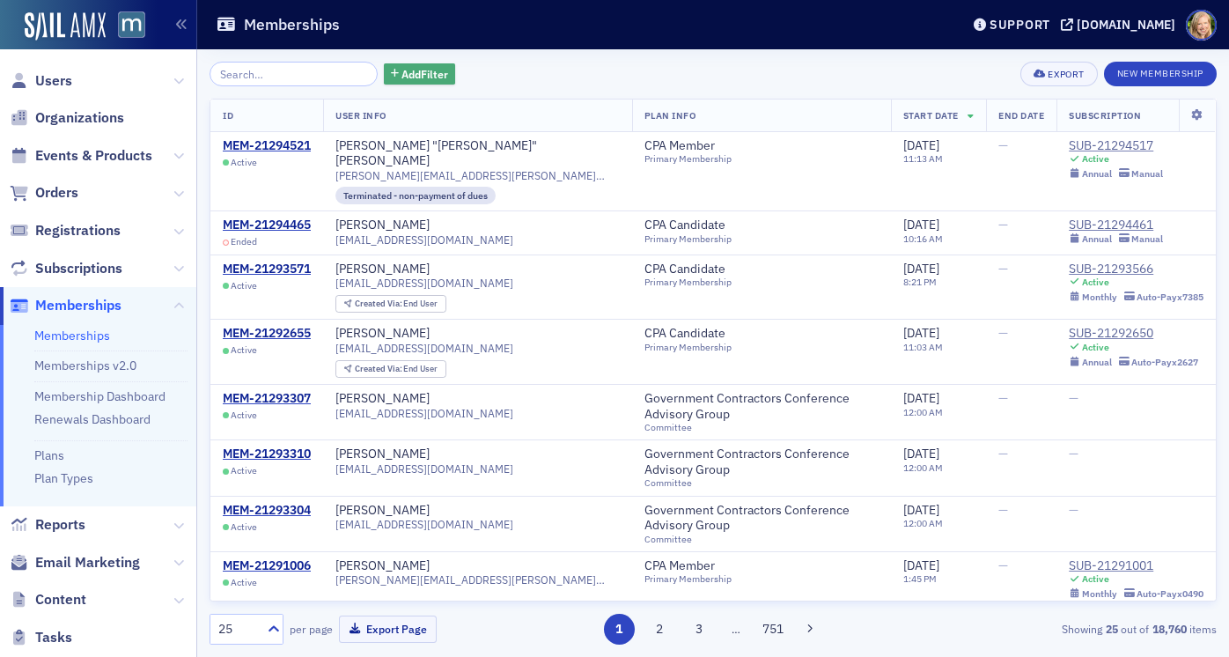
click at [403, 66] on span "Add Filter" at bounding box center [425, 74] width 47 height 16
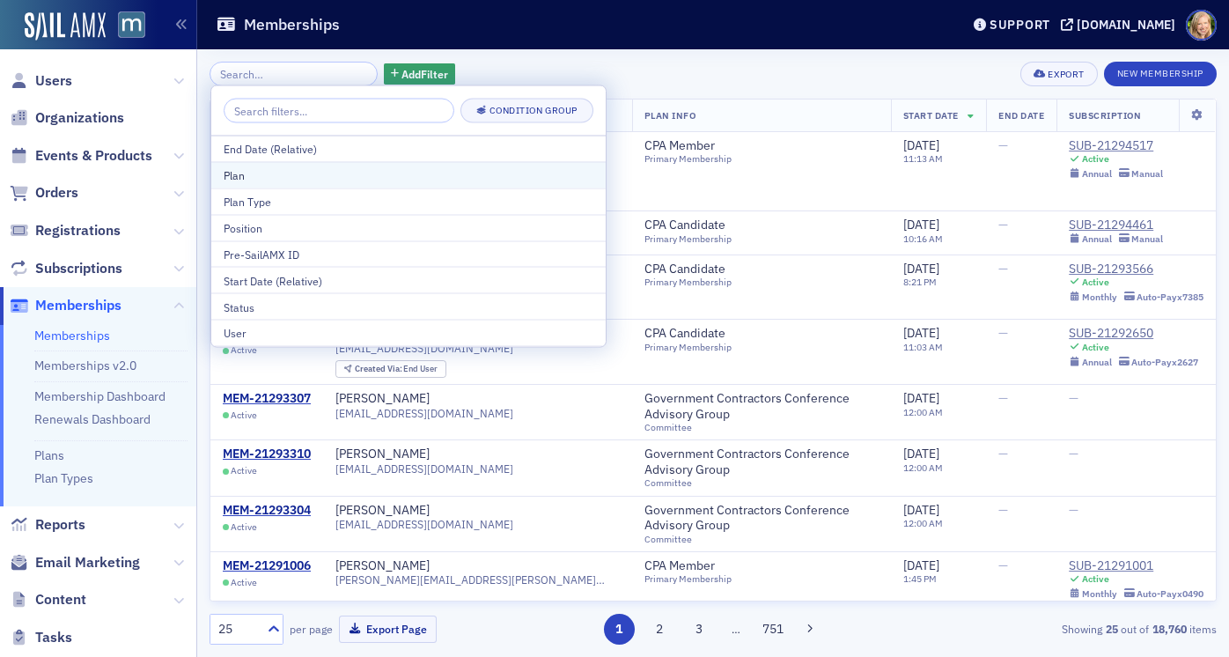
click at [351, 172] on div "Plan" at bounding box center [409, 175] width 370 height 16
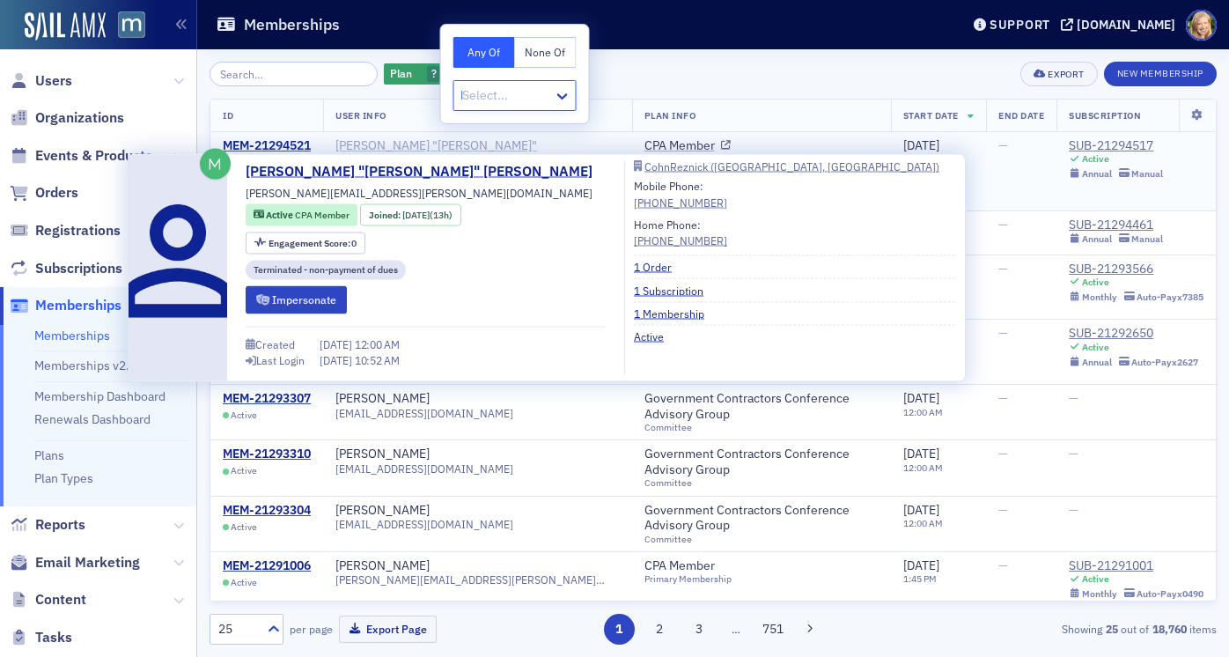
type input "bu"
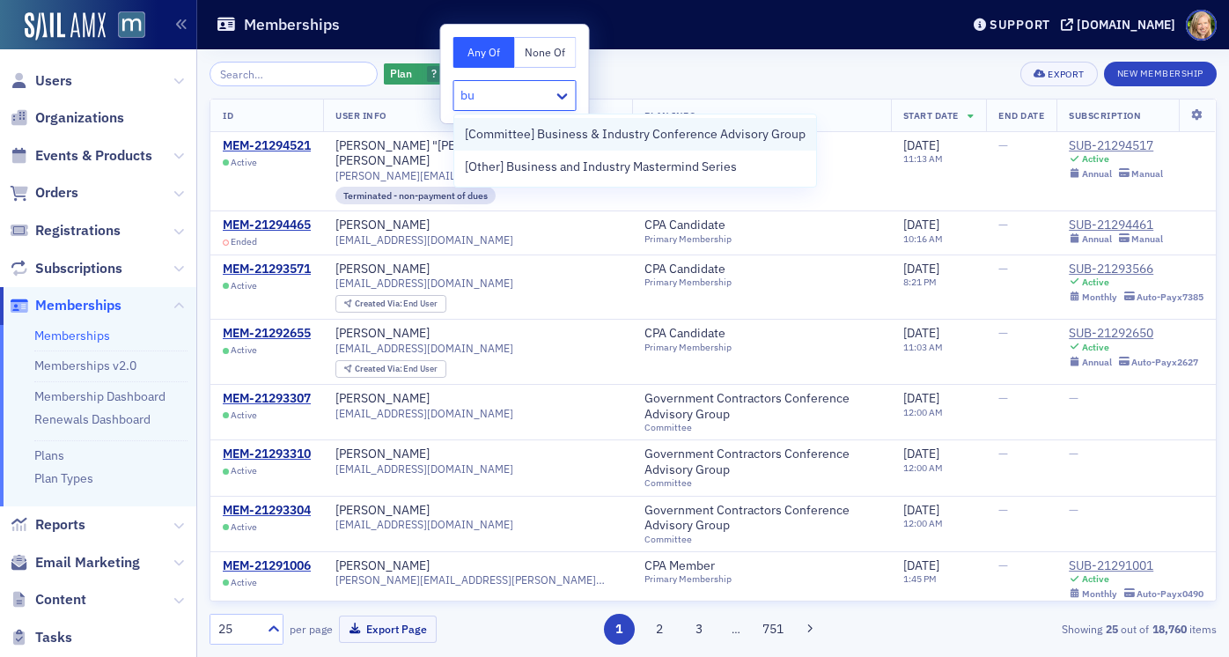
click at [757, 135] on span "[Committee] Business & Industry Conference Advisory Group" at bounding box center [635, 134] width 341 height 18
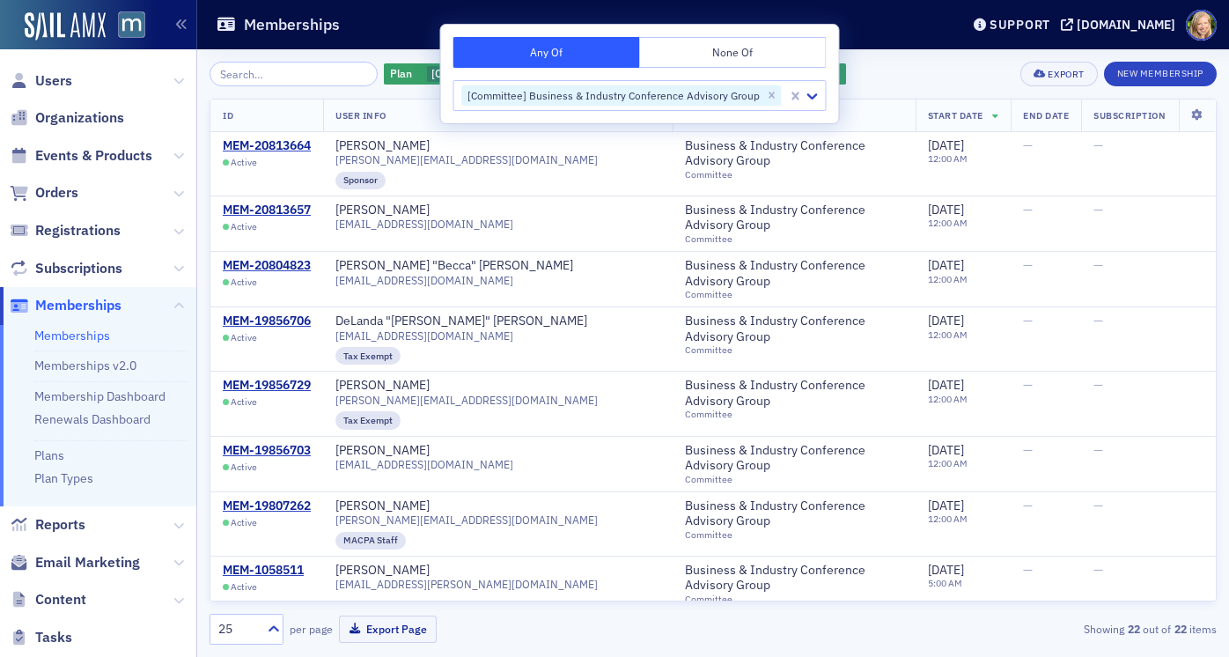
click at [878, 66] on div "Plan [Committee] Business & Industry Conference Advisory Group Add Filter Expor…" at bounding box center [714, 74] width 1008 height 25
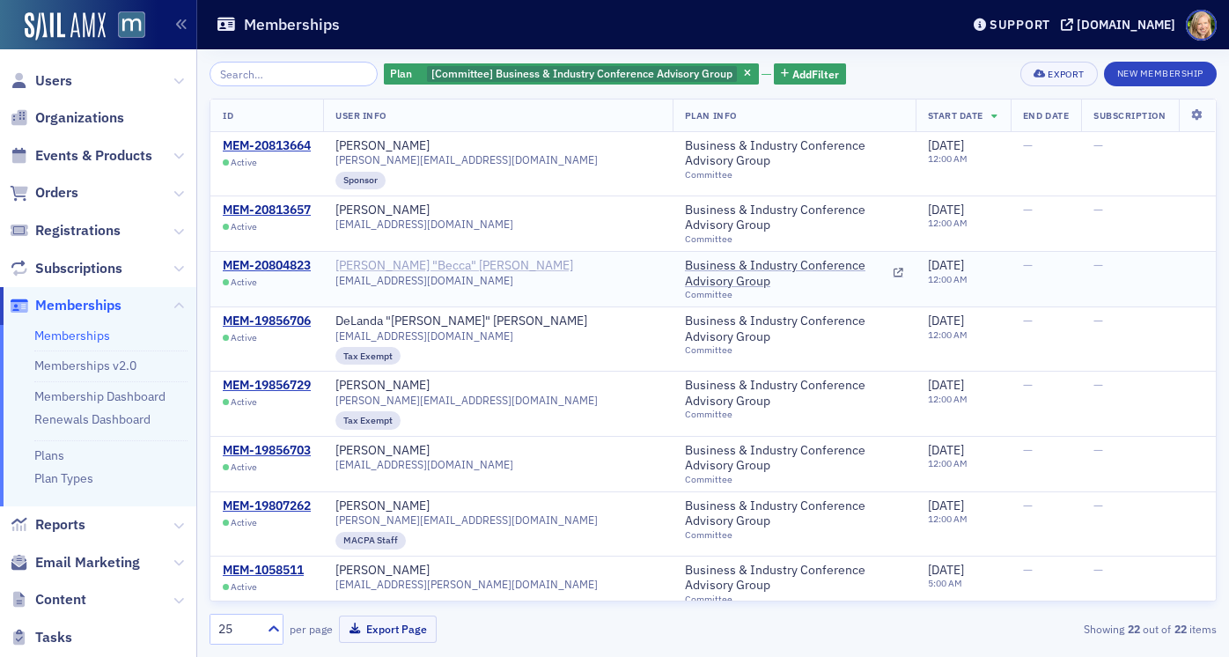
click at [387, 260] on div "Rebecca "Becca" Shane" at bounding box center [455, 266] width 238 height 16
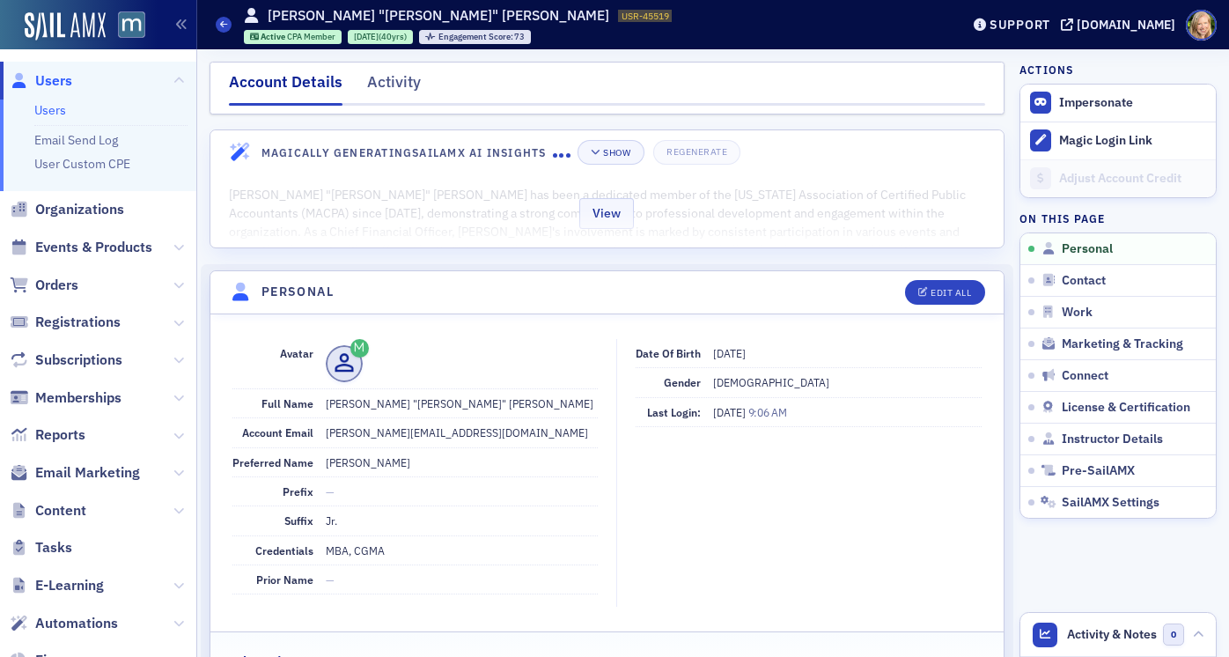
click at [658, 211] on div "View" at bounding box center [607, 210] width 794 height 74
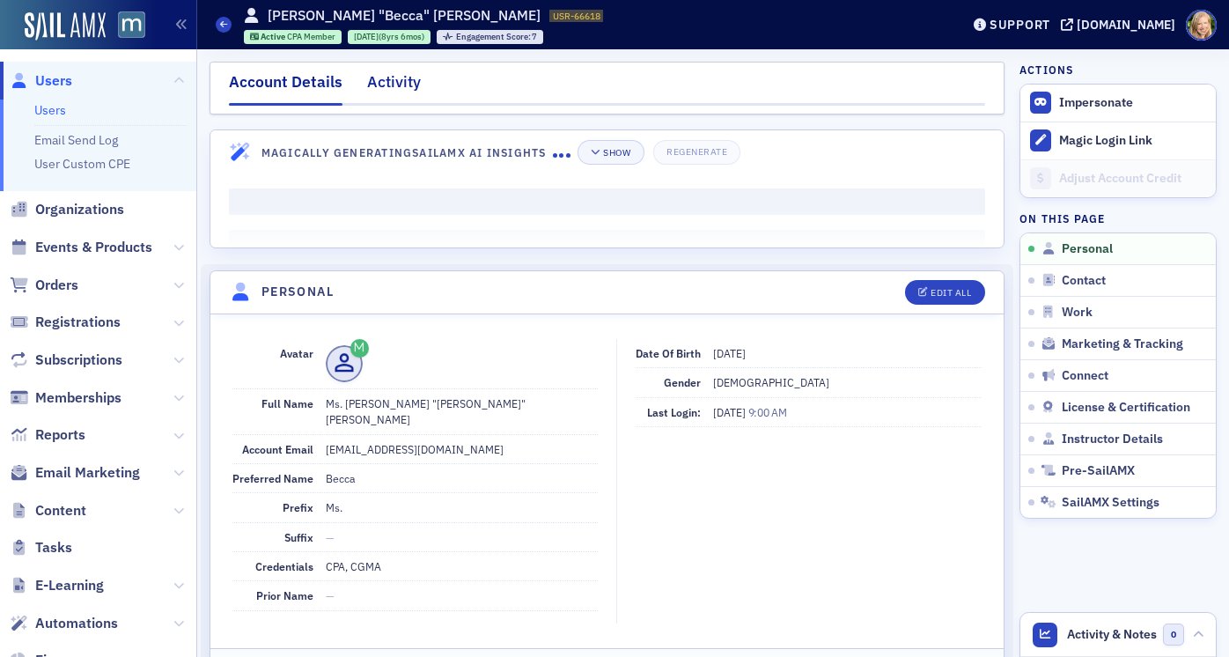
click at [398, 93] on div "Activity" at bounding box center [394, 86] width 54 height 33
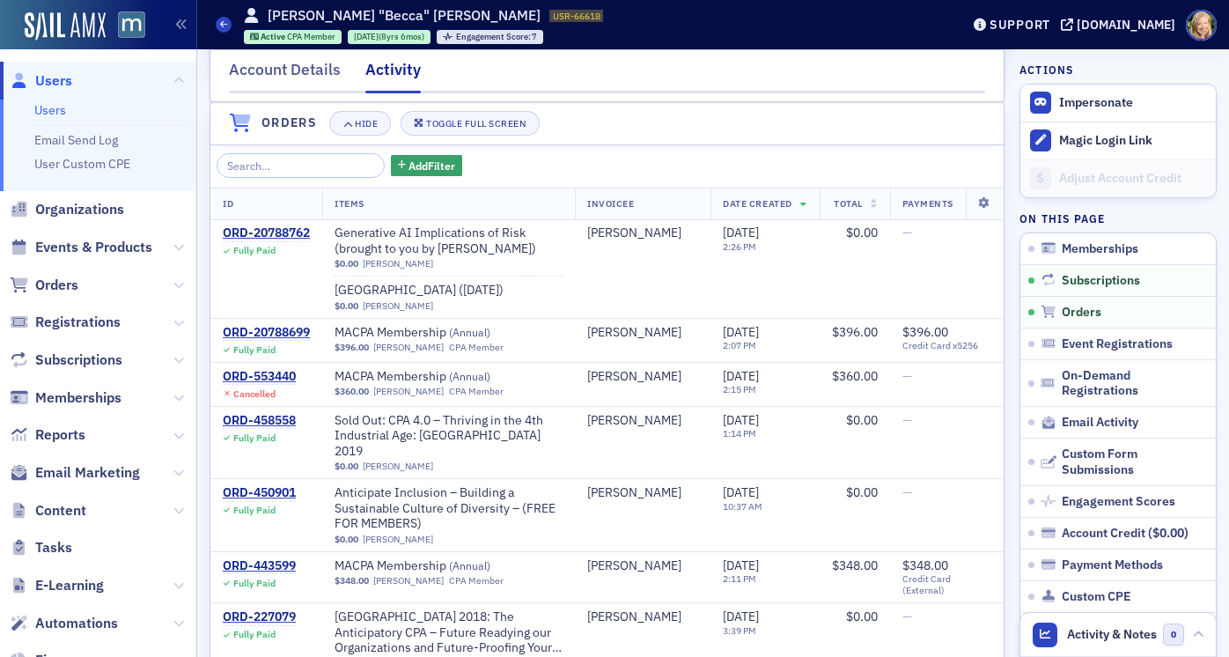
click at [29, 122] on ul "Users Email Send Log User Custom CPE" at bounding box center [98, 146] width 196 height 92
click at [42, 114] on link "Users" at bounding box center [50, 110] width 32 height 16
